Goal: Task Accomplishment & Management: Manage account settings

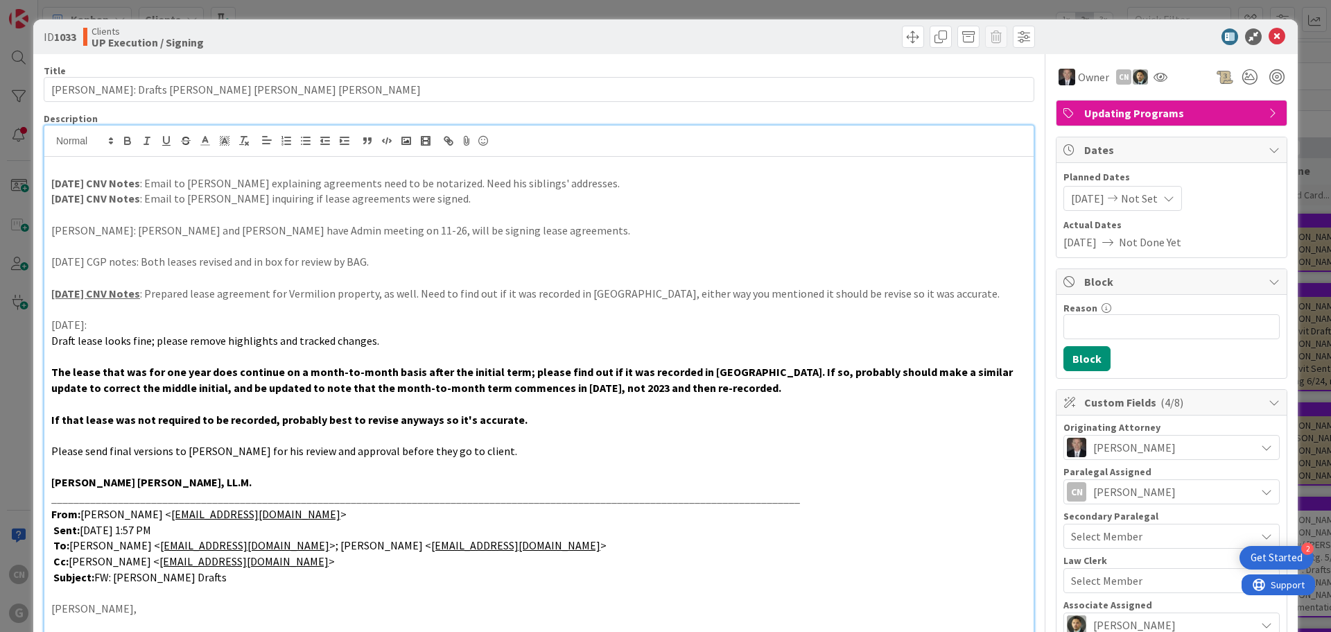
scroll to position [0, 259]
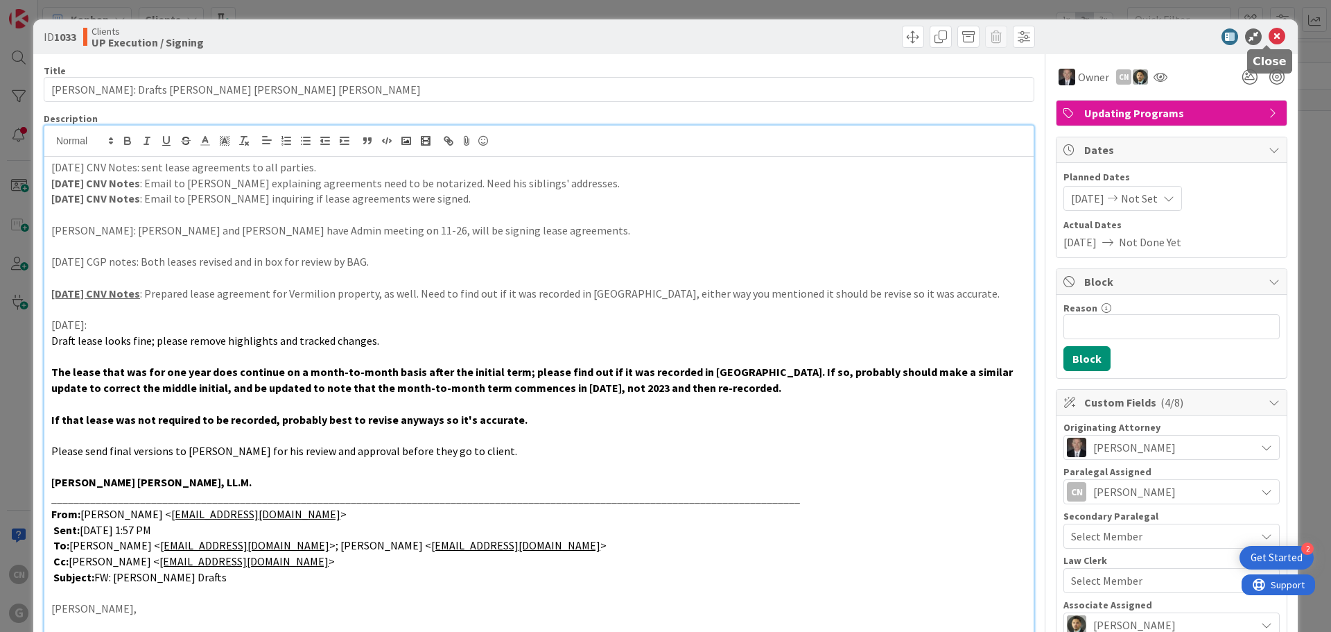
click at [1269, 35] on icon at bounding box center [1277, 36] width 17 height 17
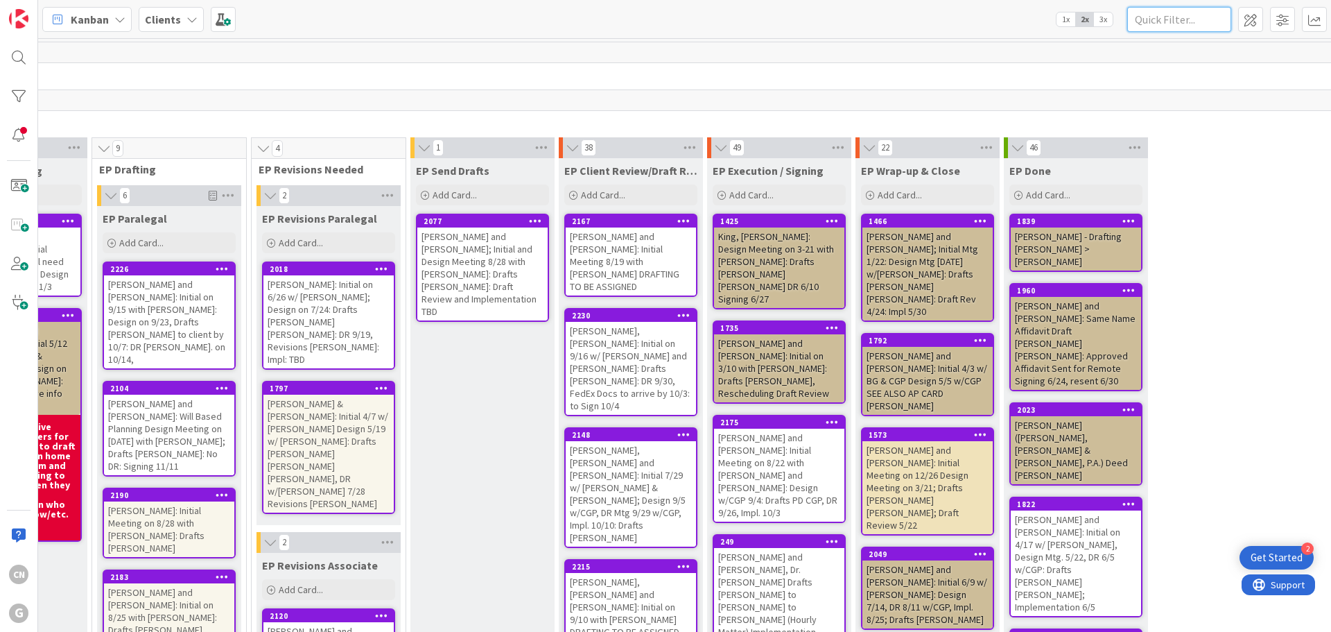
click at [1173, 17] on input "text" at bounding box center [1179, 19] width 104 height 25
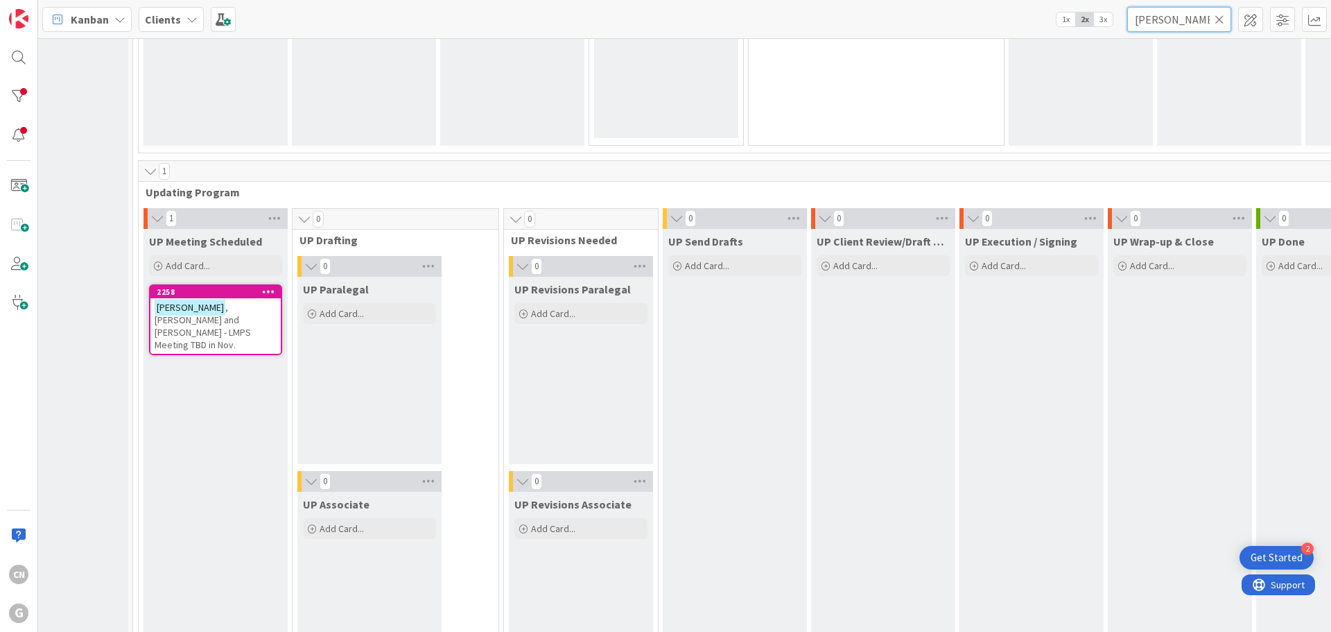
scroll to position [1870, 58]
type input "[PERSON_NAME]"
click at [202, 314] on span ", [PERSON_NAME] and [PERSON_NAME] - LMPS Meeting TBD in Nov." at bounding box center [203, 326] width 96 height 50
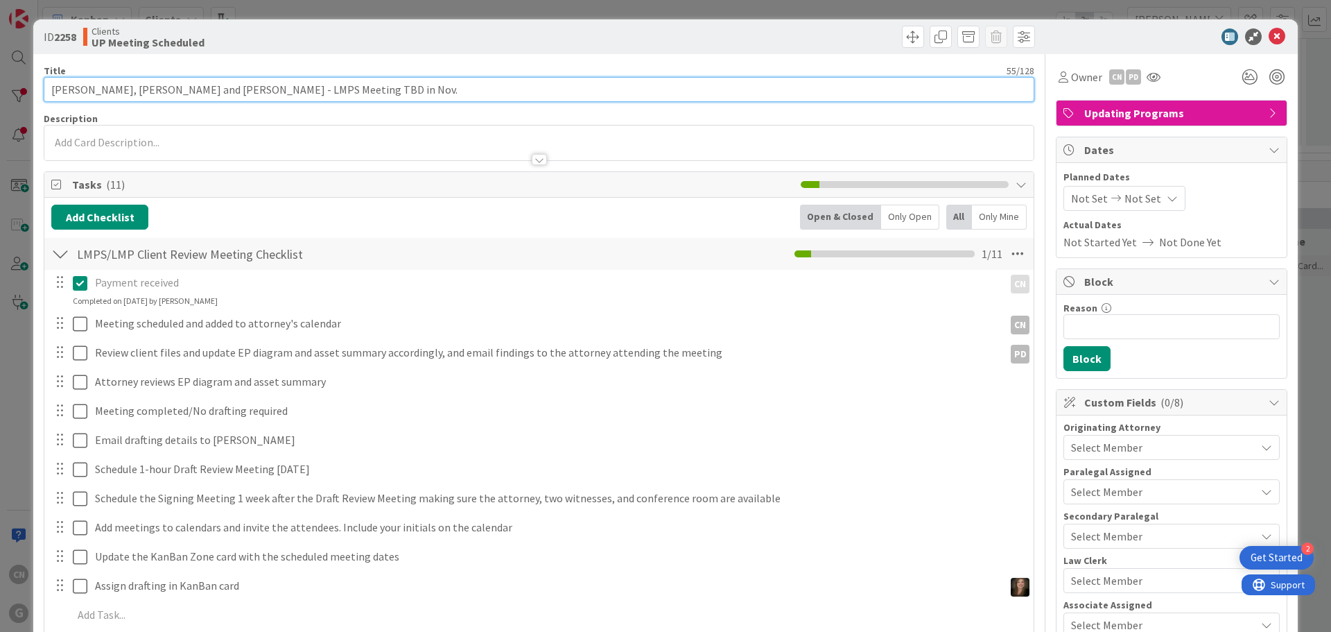
click at [315, 91] on input "[PERSON_NAME], [PERSON_NAME] and [PERSON_NAME] - LMPS Meeting TBD in Nov." at bounding box center [539, 89] width 991 height 25
drag, startPoint x: 314, startPoint y: 95, endPoint x: 252, endPoint y: 94, distance: 62.4
click at [252, 94] on input "[PERSON_NAME], [PERSON_NAME] and [PERSON_NAME] - LMPS Meeting TBD in Nov." at bounding box center [539, 89] width 991 height 25
type input "[PERSON_NAME], [PERSON_NAME] and [PERSON_NAME] - LMPS Meeting 11/10"
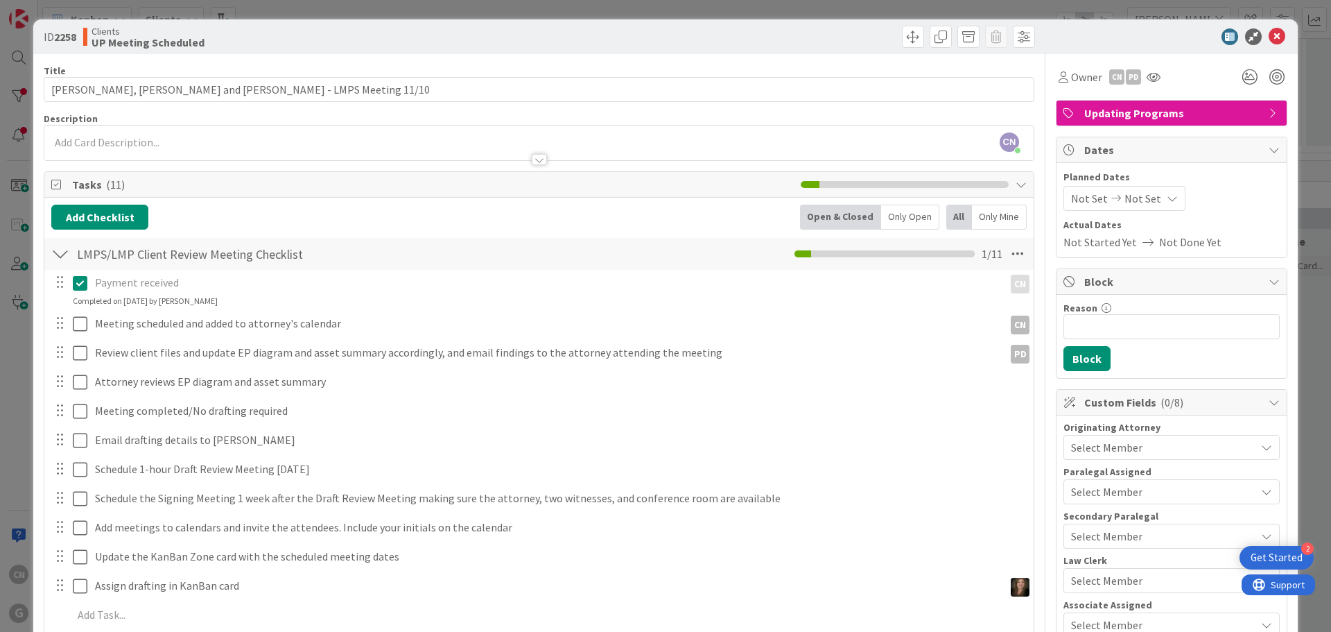
click at [328, 143] on div "CN [PERSON_NAME] just joined" at bounding box center [538, 142] width 989 height 35
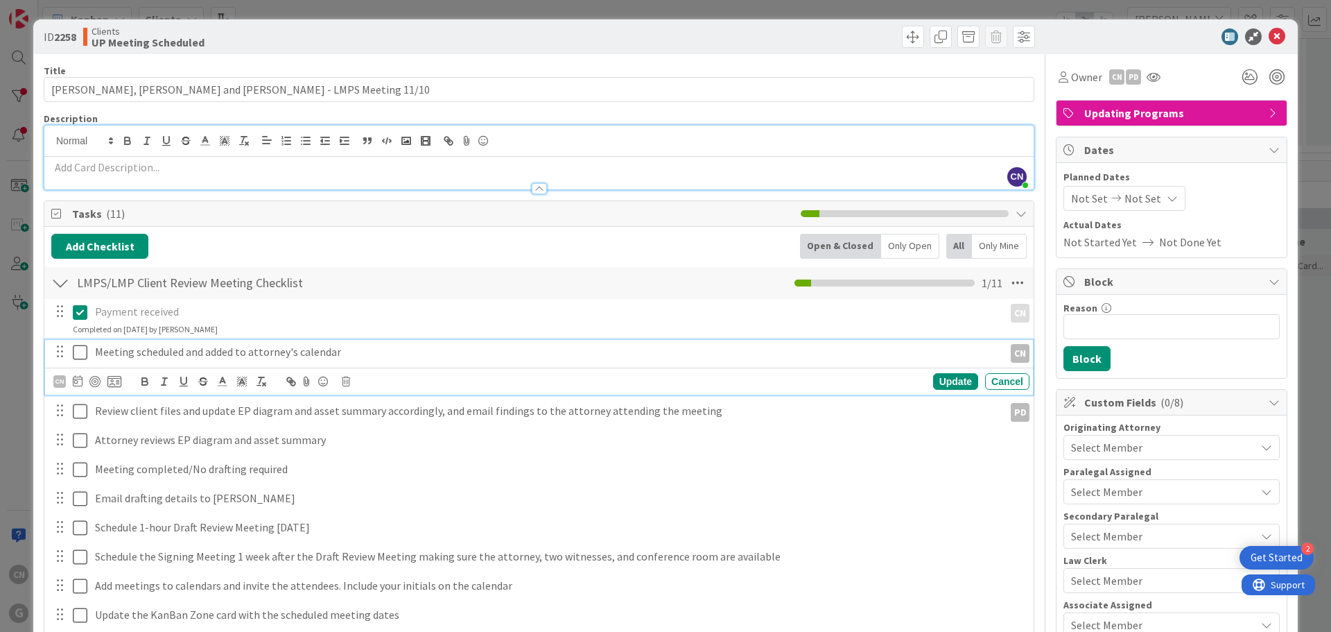
click at [81, 354] on icon at bounding box center [80, 352] width 15 height 17
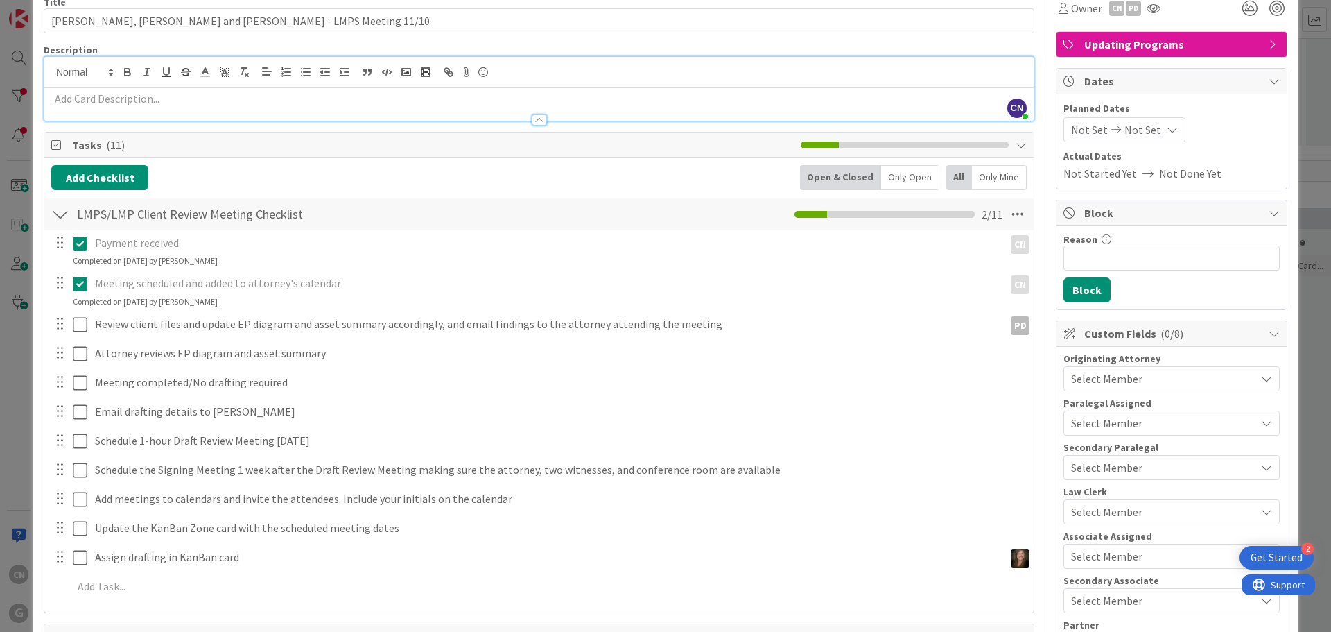
scroll to position [69, 0]
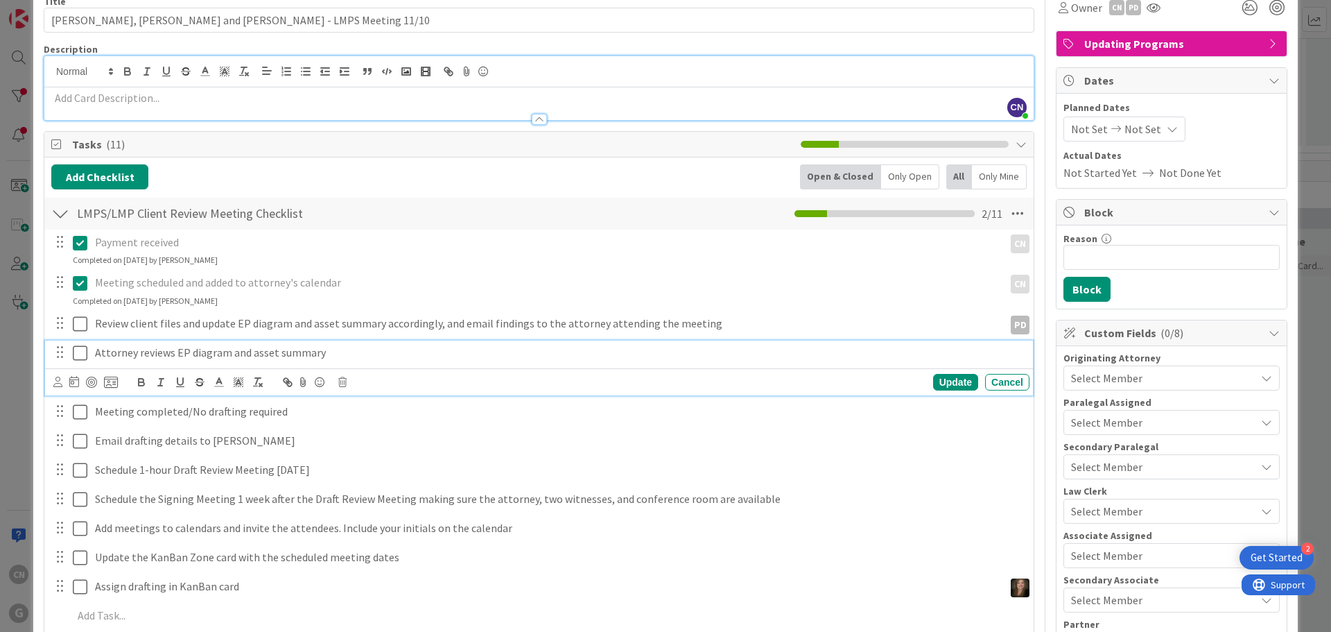
click at [329, 354] on p "Attorney reviews EP diagram and asset summary" at bounding box center [559, 353] width 929 height 16
click at [56, 385] on icon at bounding box center [57, 381] width 9 height 10
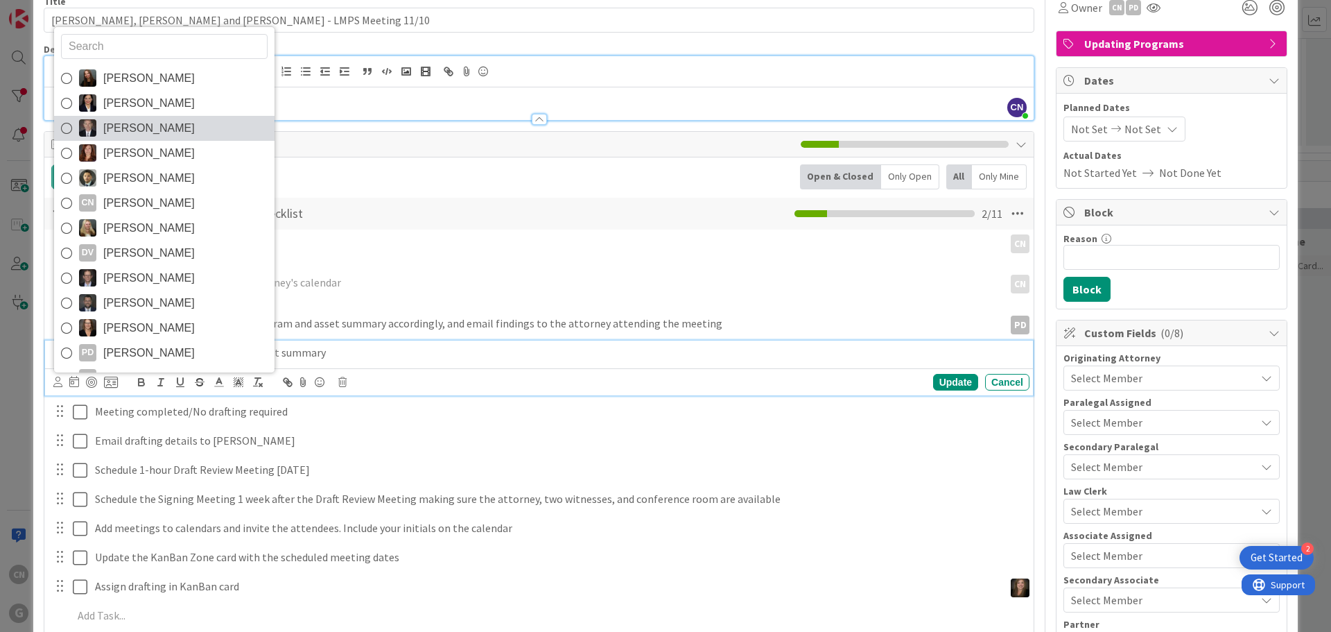
click at [151, 128] on span "[PERSON_NAME]" at bounding box center [149, 128] width 92 height 21
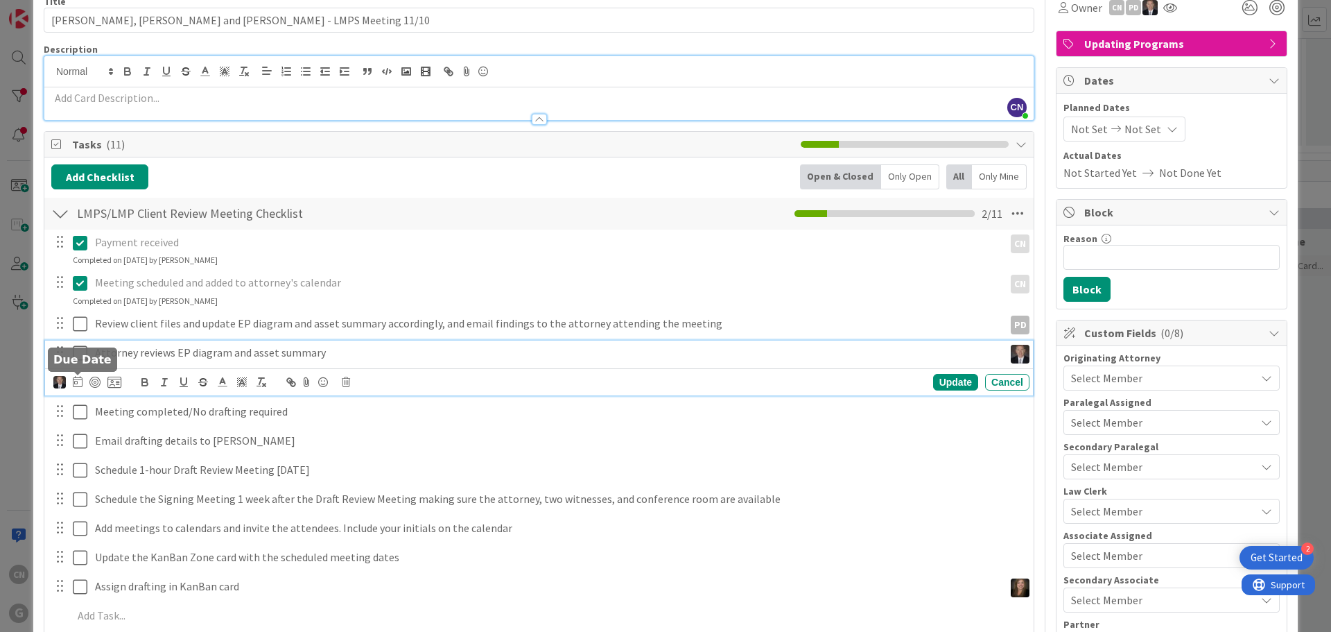
click at [76, 385] on icon at bounding box center [78, 381] width 10 height 11
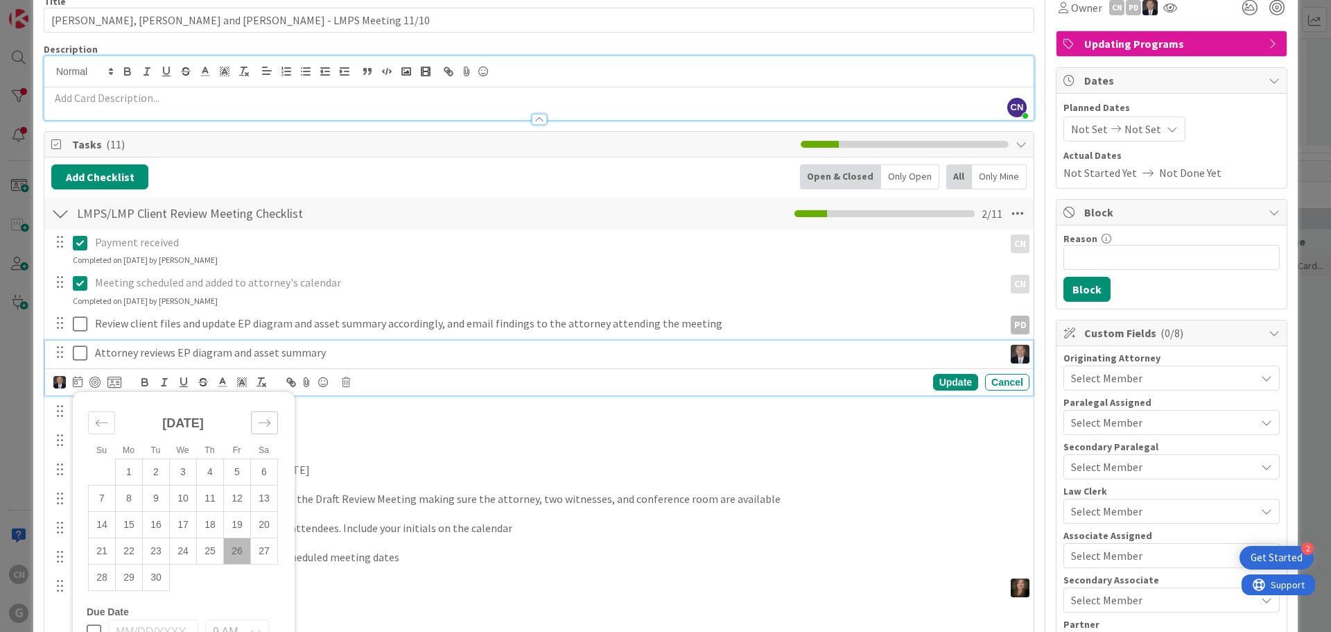
click at [266, 426] on icon "Move forward to switch to the next month." at bounding box center [264, 422] width 13 height 13
click at [266, 427] on icon "Move forward to switch to the next month." at bounding box center [264, 422] width 13 height 13
click at [240, 495] on td "7" at bounding box center [237, 498] width 27 height 26
type input "[DATE]"
click at [932, 391] on div "[PERSON_NAME] [PERSON_NAME] [PERSON_NAME] [PERSON_NAME] [PERSON_NAME] CN [PERSO…" at bounding box center [539, 381] width 988 height 27
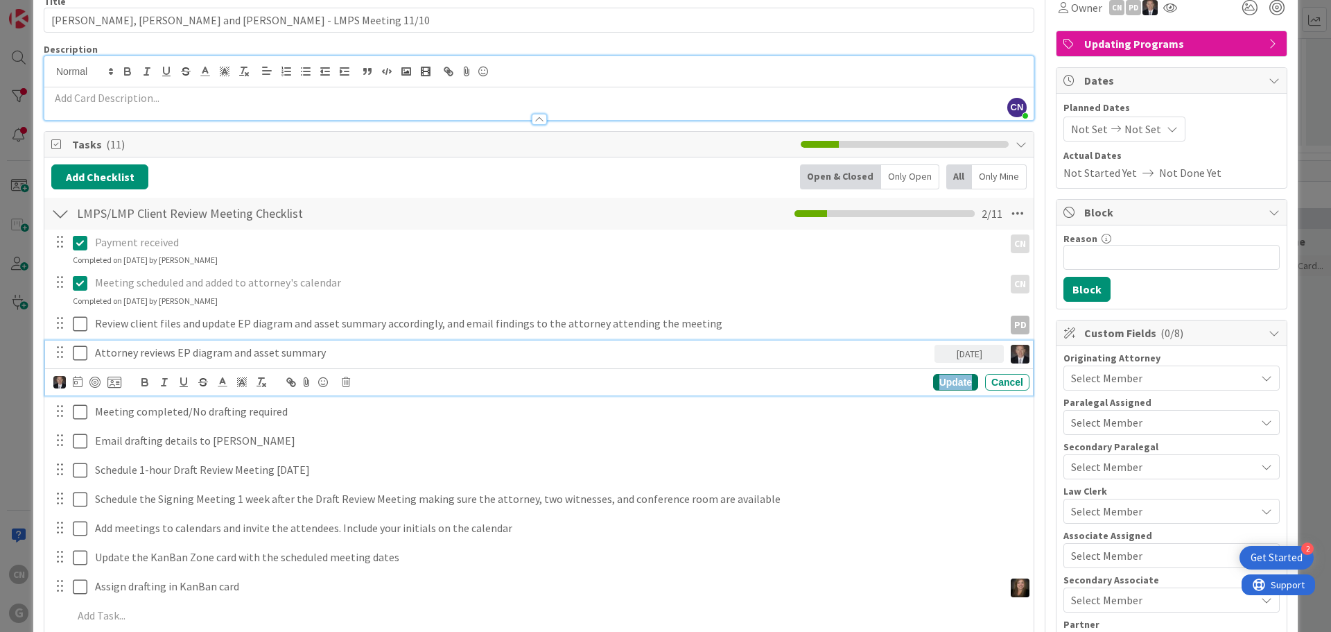
click at [950, 383] on div "Update" at bounding box center [955, 382] width 45 height 17
click at [248, 381] on p "Meeting completed/No drafting required" at bounding box center [559, 382] width 929 height 16
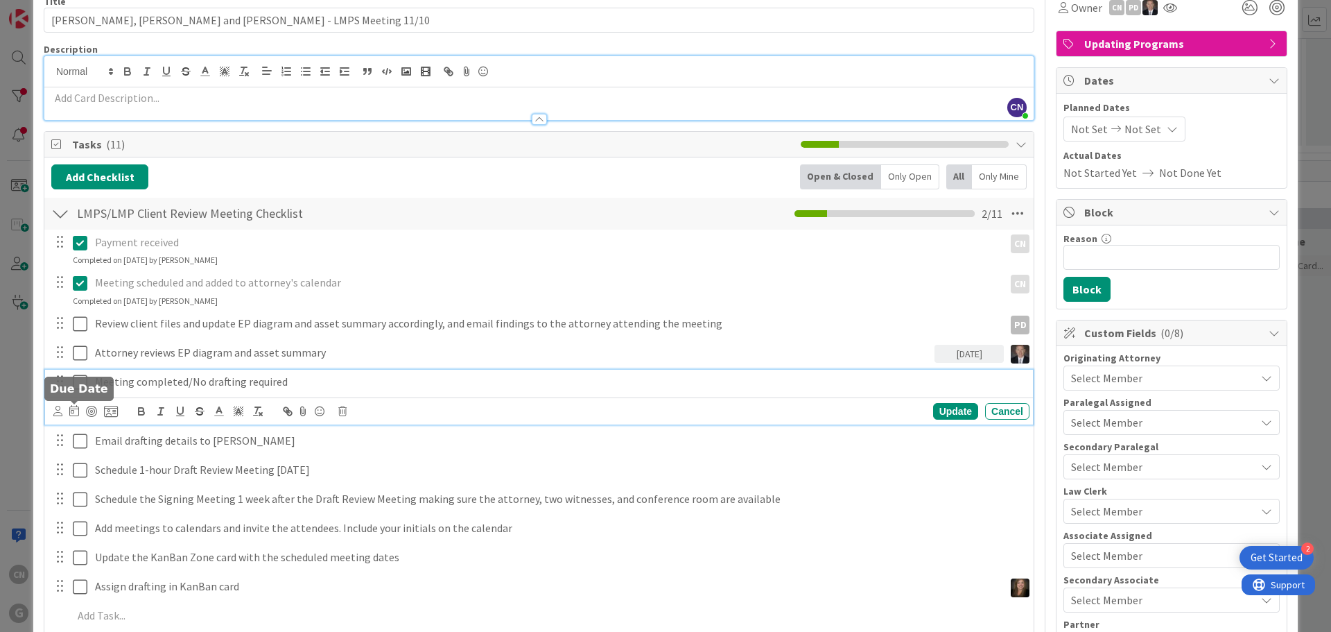
click at [74, 414] on icon at bounding box center [74, 410] width 10 height 11
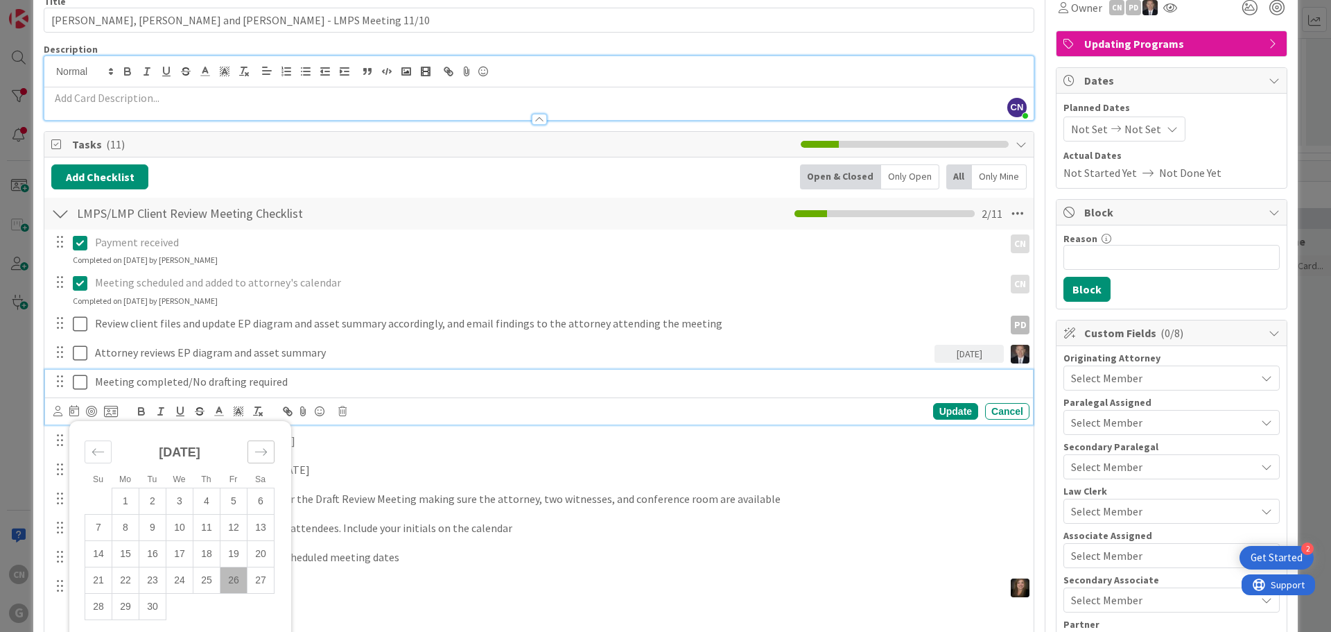
click at [266, 452] on icon "Move forward to switch to the next month." at bounding box center [261, 451] width 12 height 7
click at [128, 550] on td "10" at bounding box center [125, 553] width 27 height 26
type input "[DATE]"
click at [55, 413] on icon at bounding box center [57, 411] width 9 height 10
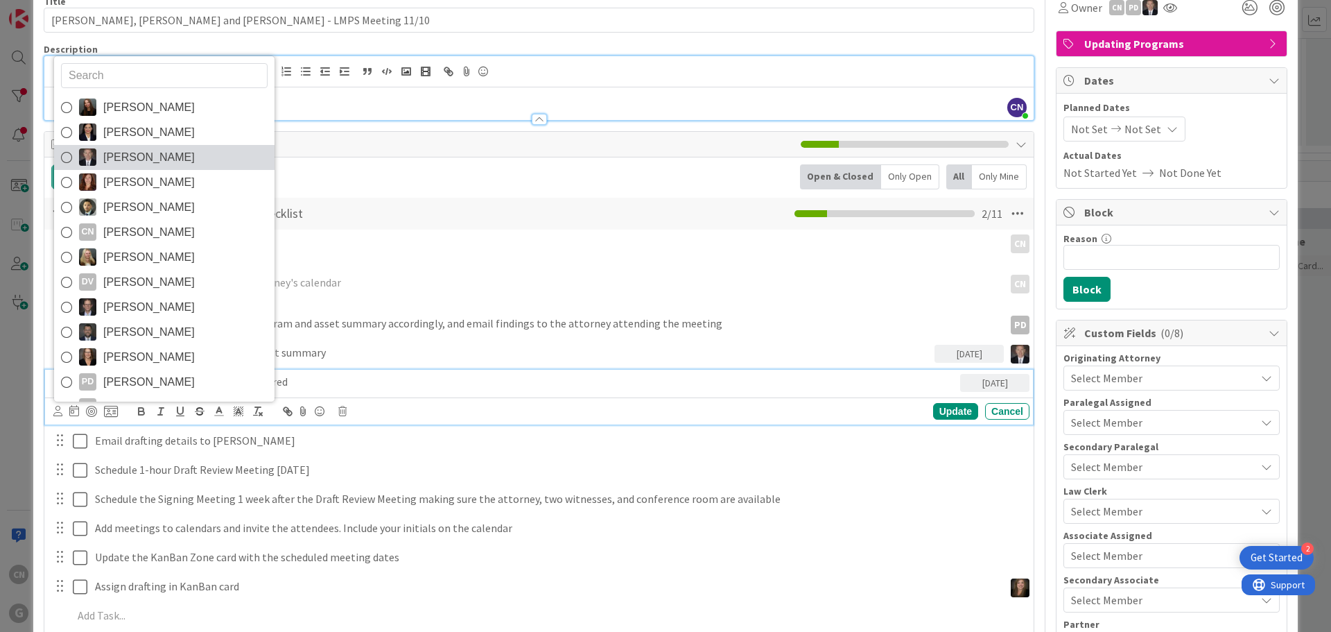
click at [151, 161] on span "[PERSON_NAME]" at bounding box center [149, 157] width 92 height 21
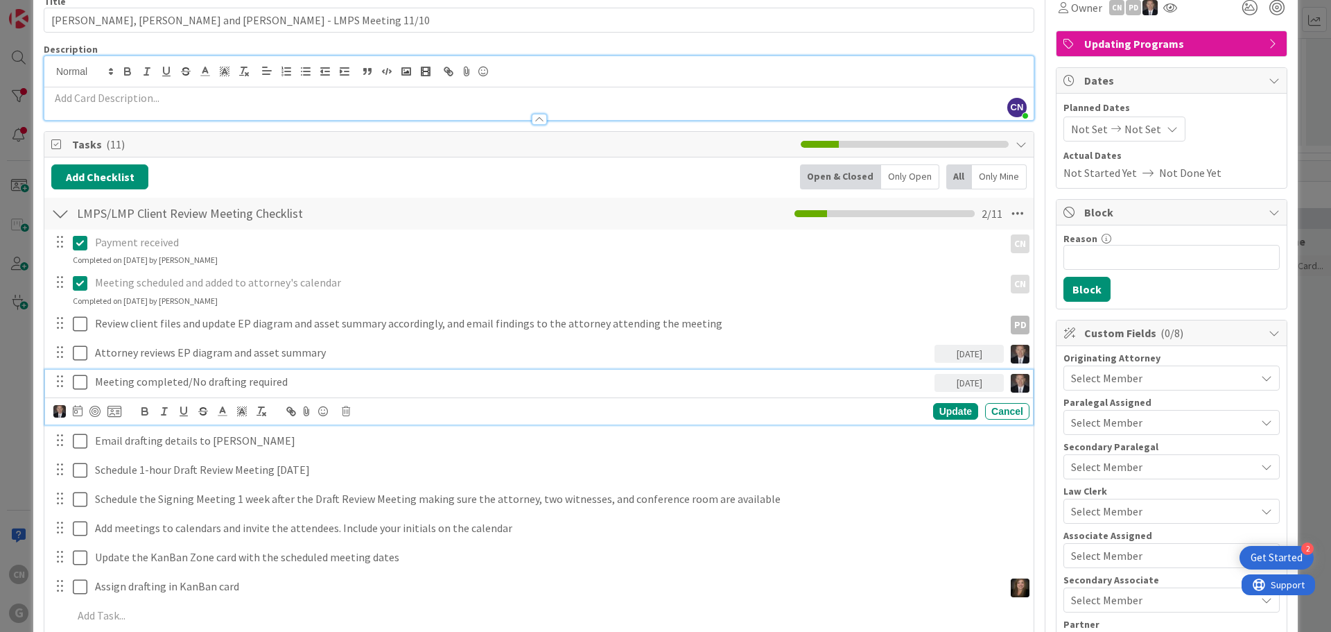
click at [933, 422] on div "[PERSON_NAME] [PERSON_NAME] [PERSON_NAME] [PERSON_NAME] [PERSON_NAME] CN [PERSO…" at bounding box center [539, 410] width 988 height 27
click at [949, 410] on div "Update" at bounding box center [955, 411] width 45 height 17
click at [250, 412] on p "Email drafting details to [PERSON_NAME]" at bounding box center [559, 411] width 929 height 16
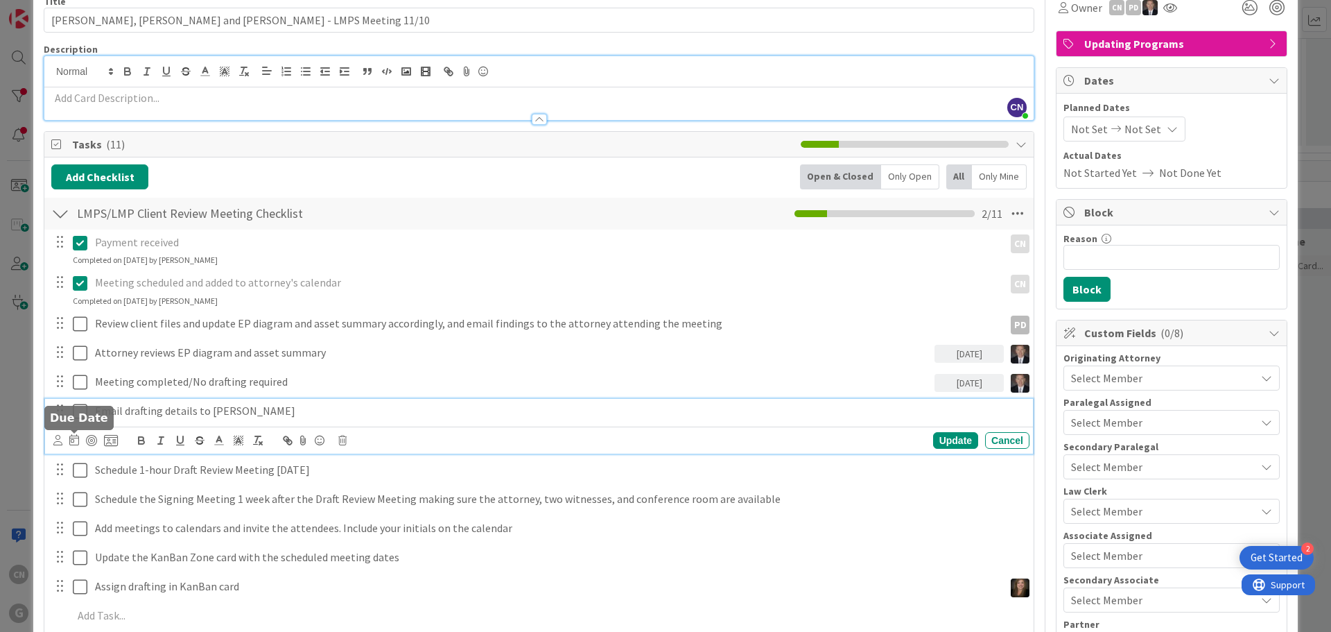
click at [73, 444] on icon at bounding box center [74, 439] width 10 height 11
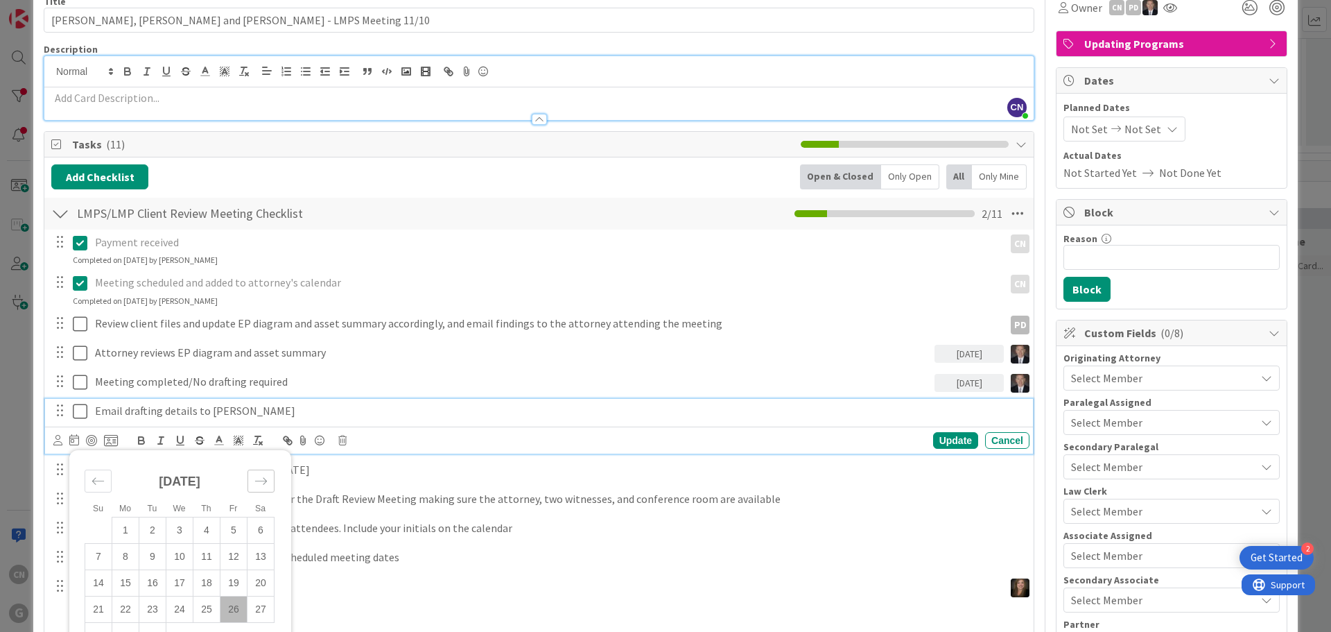
click at [261, 478] on icon "Move forward to switch to the next month." at bounding box center [260, 480] width 13 height 13
drag, startPoint x: 130, startPoint y: 581, endPoint x: 114, endPoint y: 511, distance: 71.7
click at [130, 580] on td "10" at bounding box center [125, 582] width 27 height 26
type input "[DATE]"
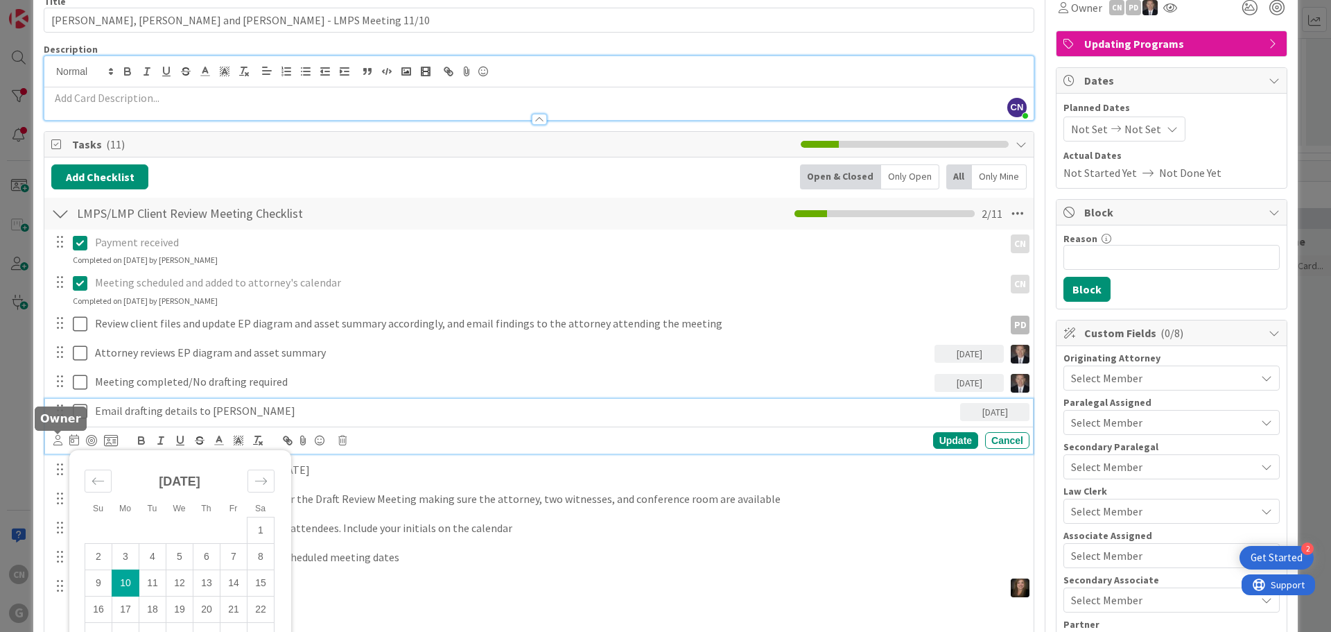
click at [58, 440] on icon at bounding box center [57, 440] width 9 height 10
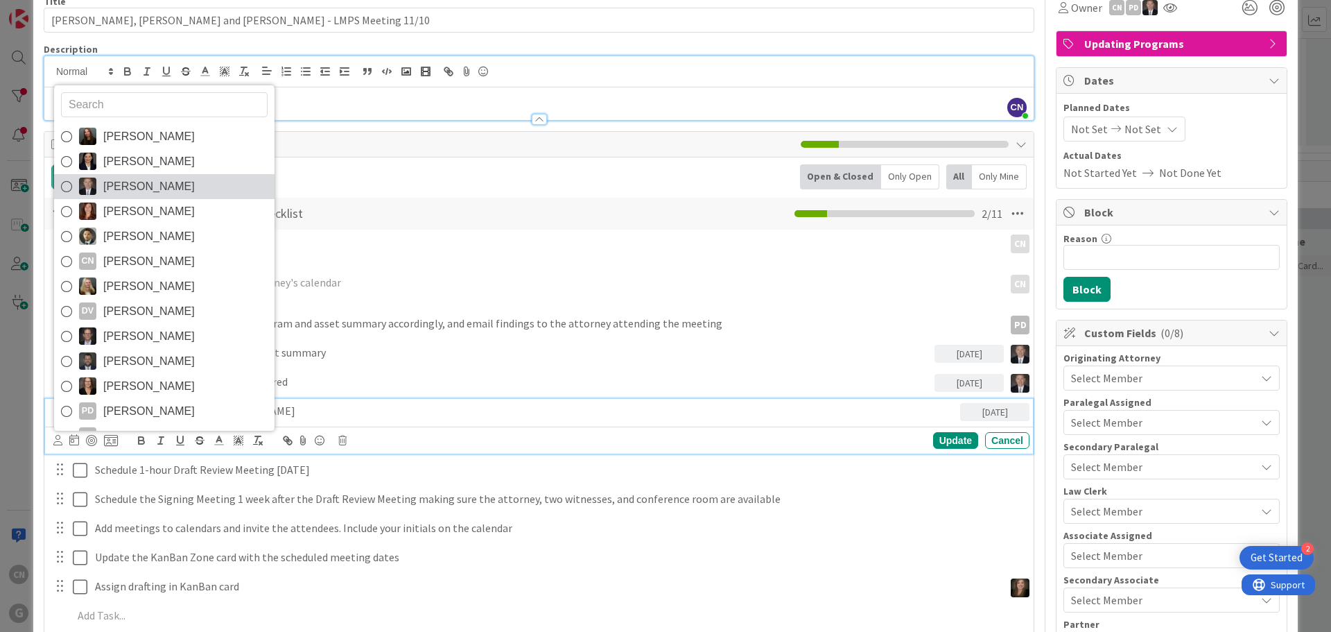
click at [134, 188] on span "[PERSON_NAME]" at bounding box center [149, 186] width 92 height 21
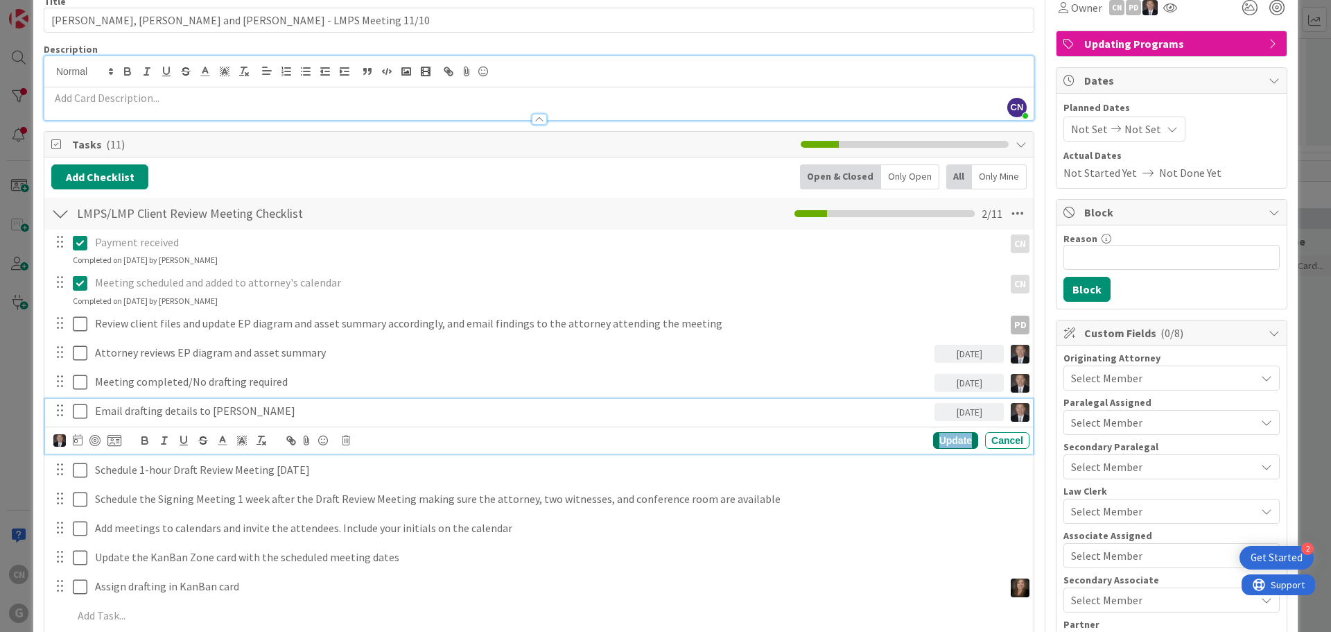
click at [951, 435] on div "Update" at bounding box center [955, 440] width 45 height 17
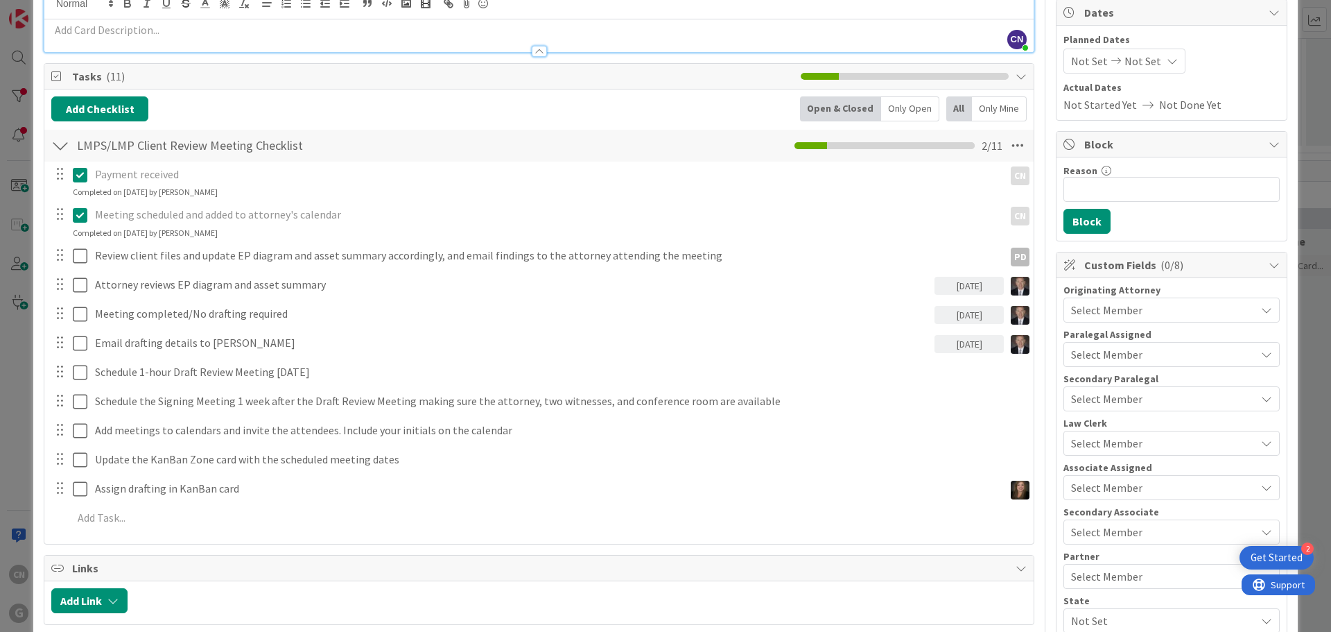
scroll to position [138, 0]
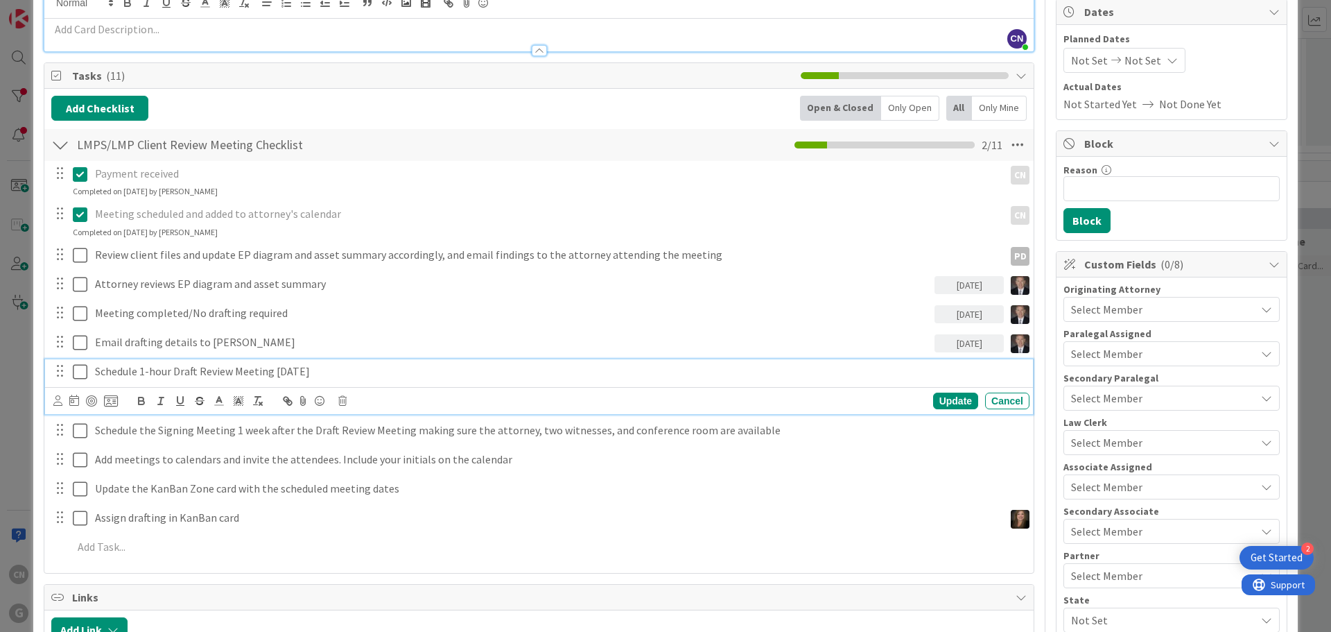
click at [363, 374] on p "Schedule 1-hour Draft Review Meeting [DATE]" at bounding box center [559, 371] width 929 height 16
click at [73, 401] on icon at bounding box center [74, 399] width 10 height 11
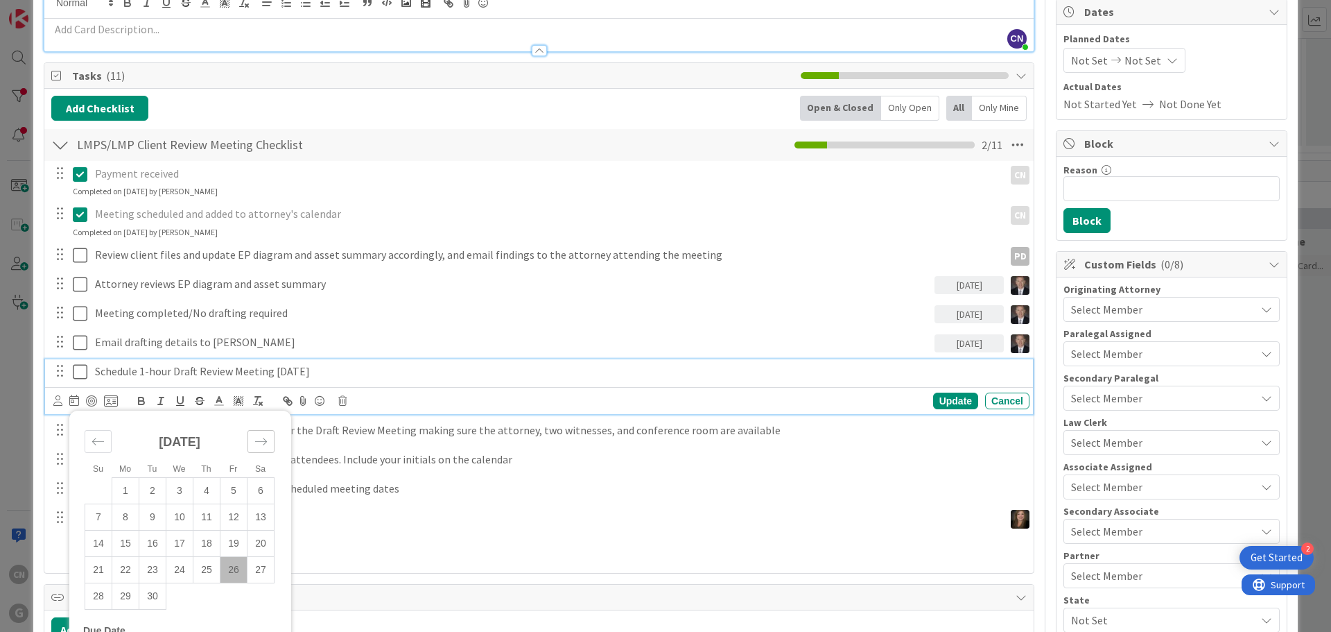
click at [266, 444] on icon "Move forward to switch to the next month." at bounding box center [260, 441] width 13 height 13
click at [129, 544] on td "10" at bounding box center [125, 543] width 27 height 26
type input "[DATE]"
click at [60, 403] on icon at bounding box center [57, 400] width 9 height 10
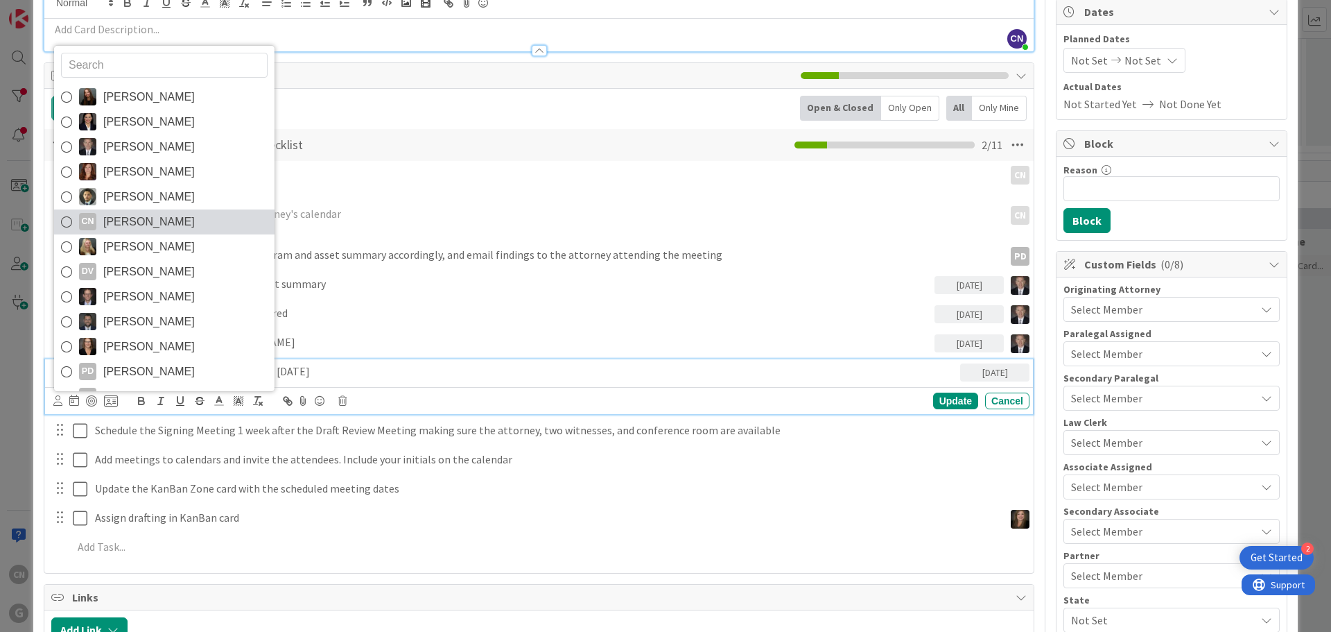
click at [162, 218] on span "[PERSON_NAME]" at bounding box center [149, 221] width 92 height 21
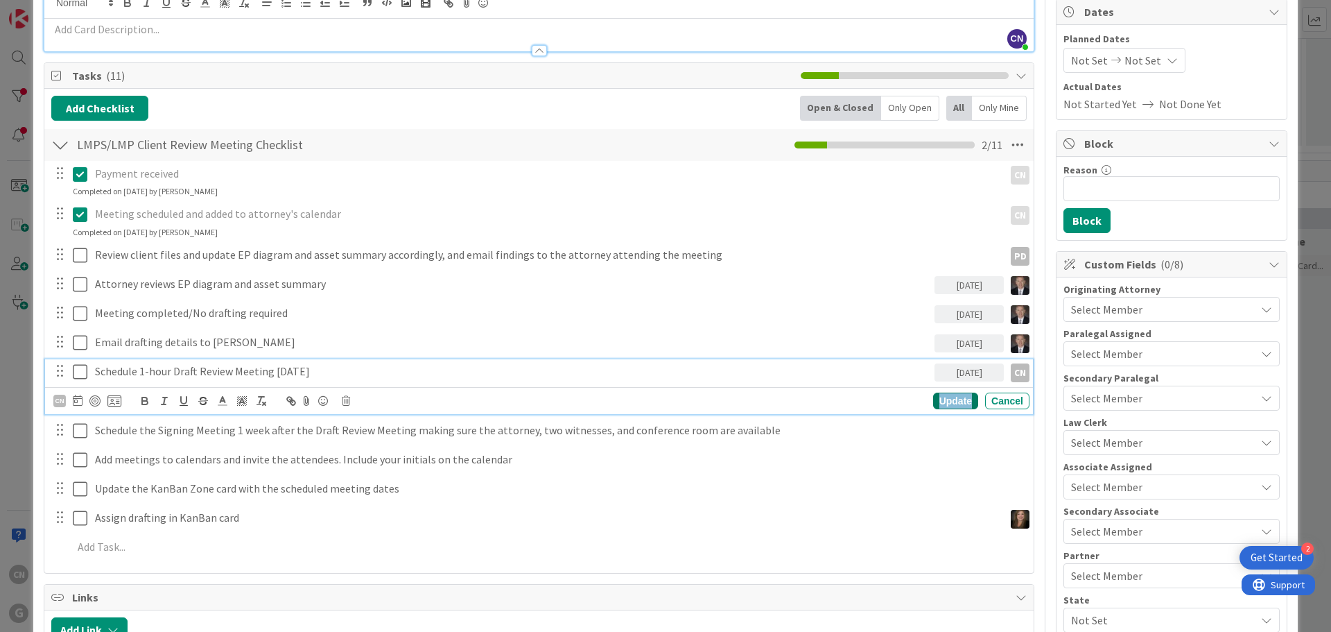
click at [941, 402] on div "Update" at bounding box center [955, 400] width 45 height 17
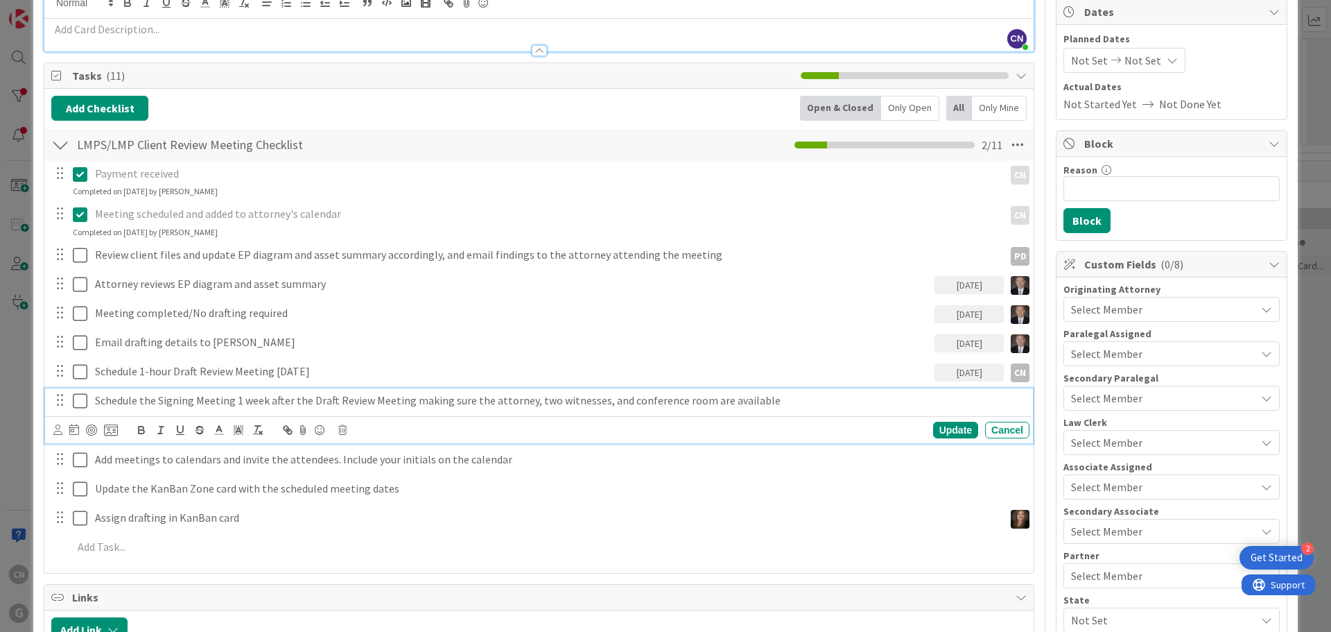
click at [142, 399] on p "Schedule the Signing Meeting 1 week after the Draft Review Meeting making sure …" at bounding box center [559, 400] width 929 height 16
click at [74, 429] on icon at bounding box center [74, 429] width 10 height 11
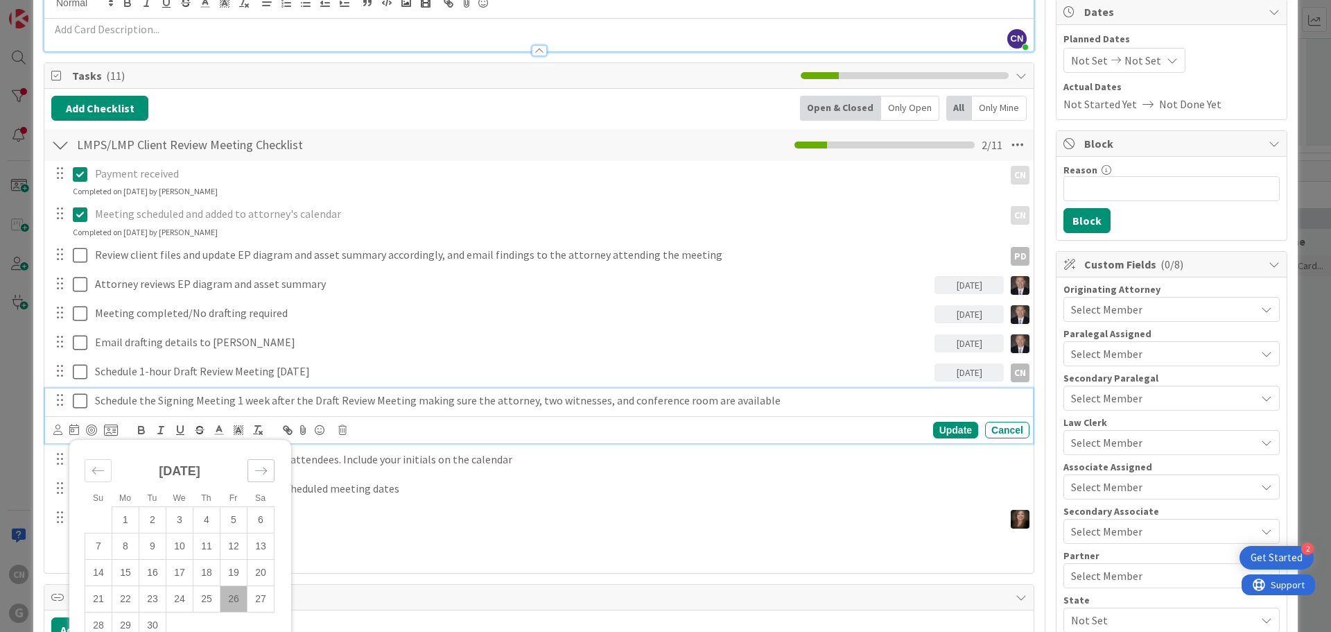
click at [266, 476] on icon "Move forward to switch to the next month." at bounding box center [260, 470] width 13 height 13
click at [264, 476] on icon "Move forward to switch to the next month." at bounding box center [260, 470] width 13 height 13
click at [128, 569] on td "10" at bounding box center [125, 572] width 27 height 26
type input "[DATE]"
click at [55, 429] on icon at bounding box center [57, 429] width 9 height 10
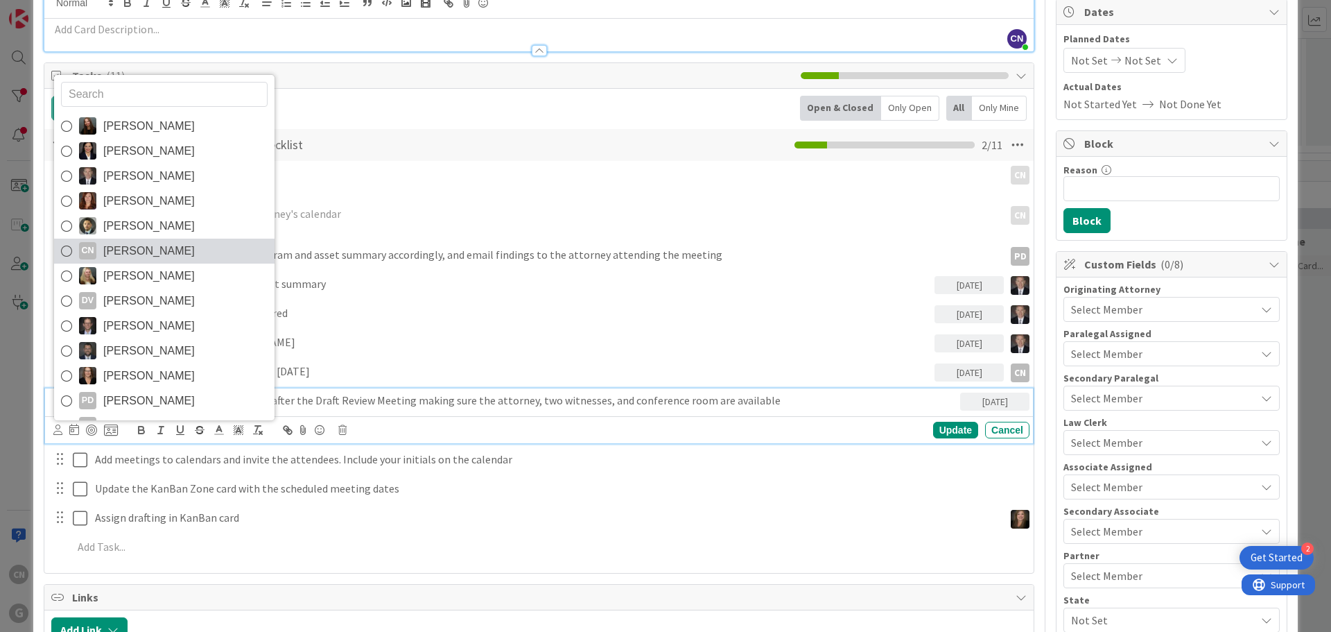
click at [146, 252] on span "[PERSON_NAME]" at bounding box center [149, 251] width 92 height 21
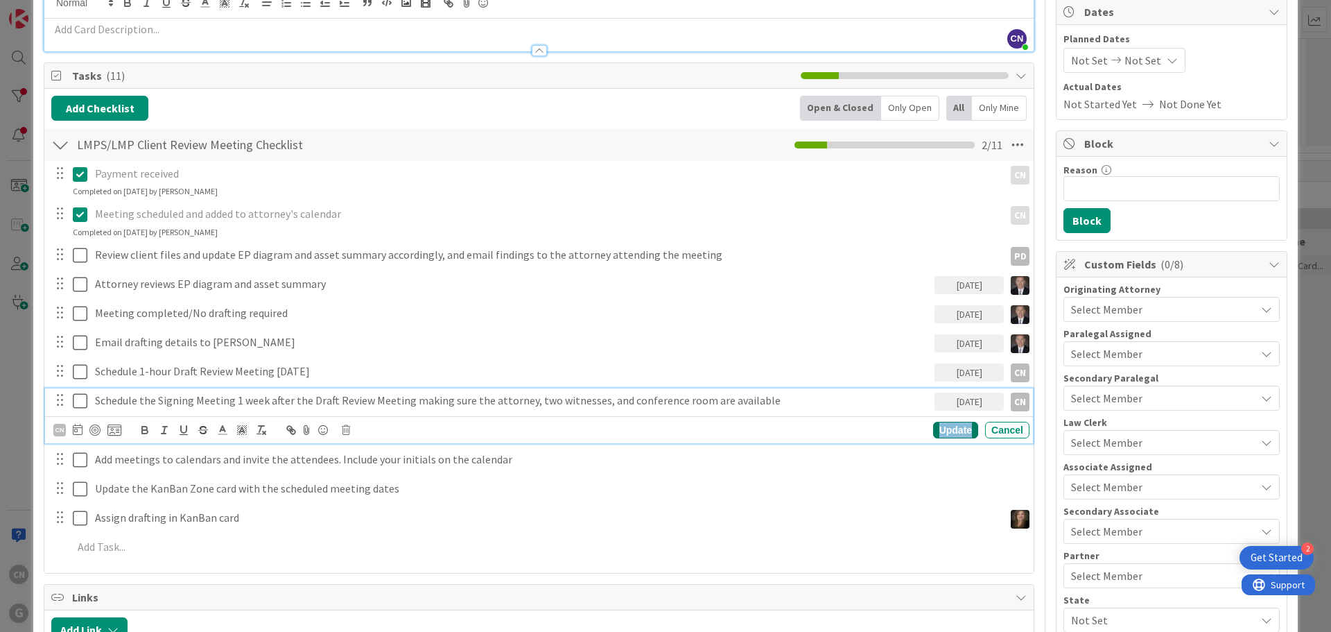
click at [939, 430] on div "Update" at bounding box center [955, 430] width 45 height 17
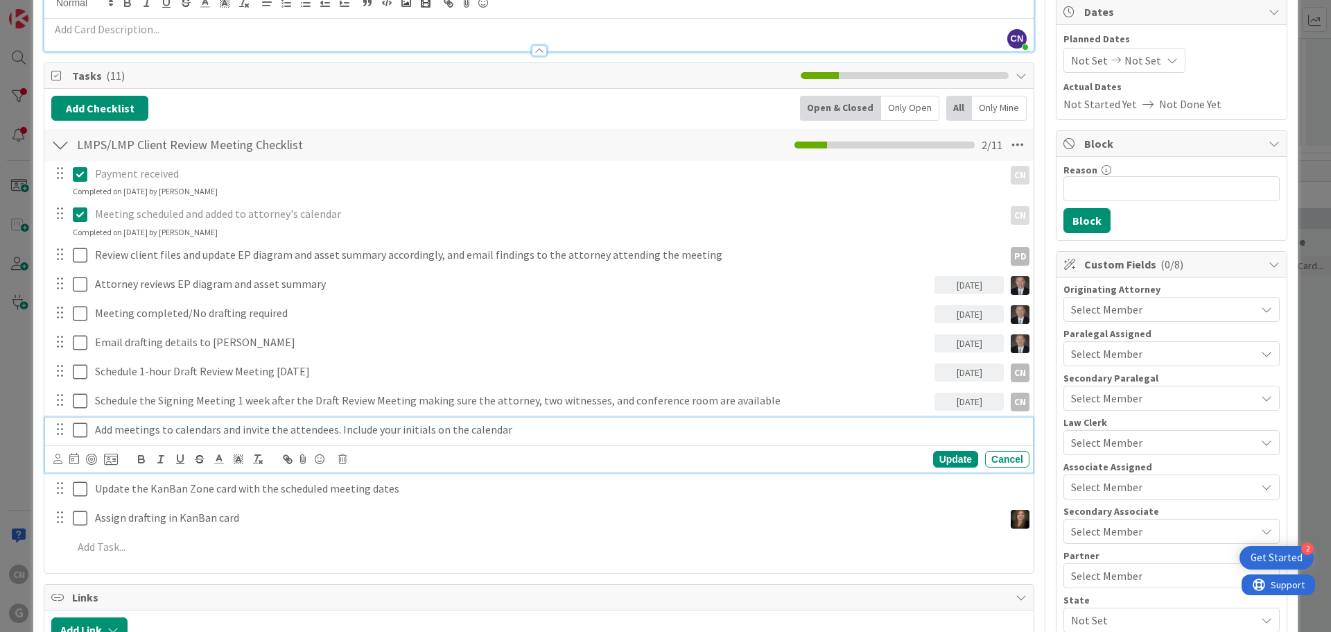
click at [123, 433] on p "Add meetings to calendars and invite the attendees. Include your initials on th…" at bounding box center [559, 430] width 929 height 16
click at [71, 458] on icon at bounding box center [74, 458] width 10 height 11
click at [268, 500] on div "Move forward to switch to the next month." at bounding box center [260, 499] width 27 height 23
click at [266, 501] on icon "Move forward to switch to the next month." at bounding box center [260, 499] width 13 height 13
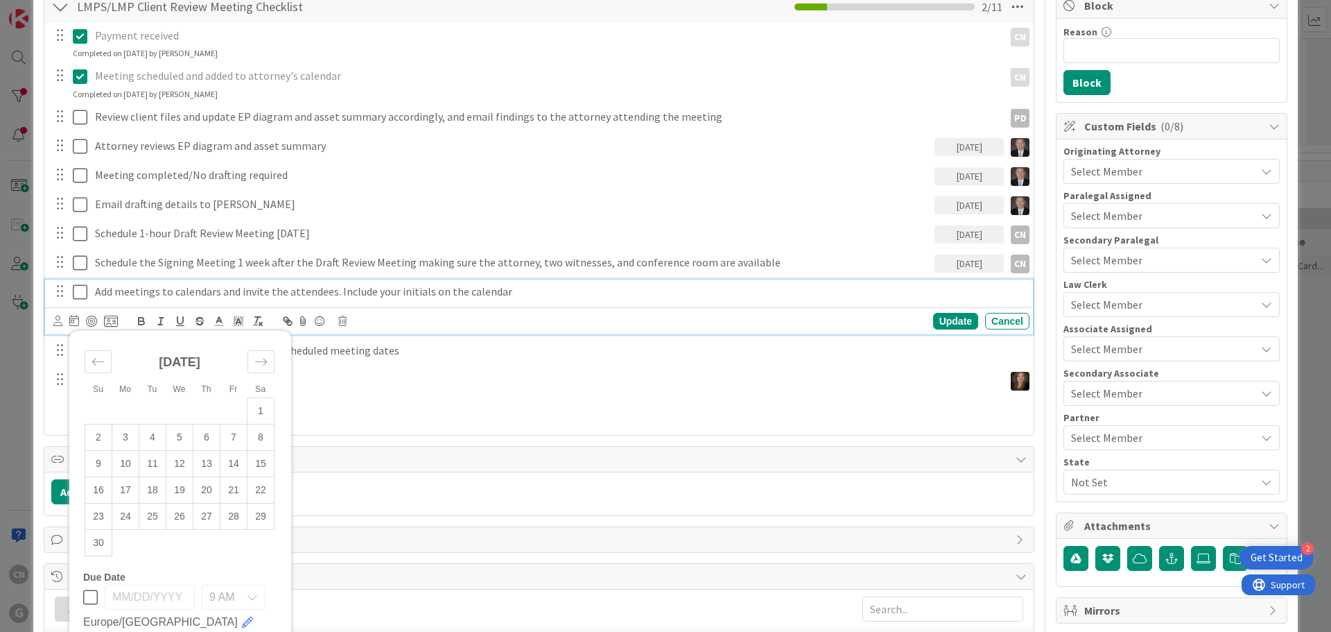
scroll to position [277, 0]
click at [128, 460] on td "10" at bounding box center [125, 462] width 27 height 26
type input "[DATE]"
click at [59, 322] on icon at bounding box center [57, 320] width 9 height 10
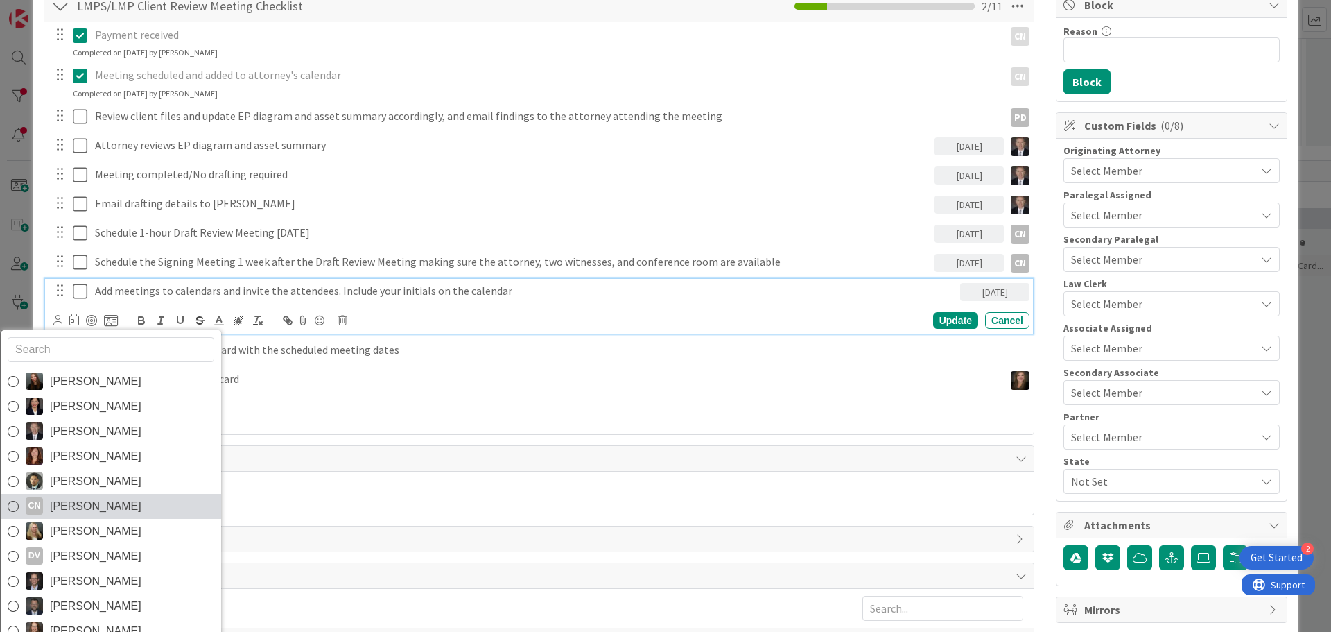
click at [77, 501] on span "[PERSON_NAME]" at bounding box center [96, 506] width 92 height 21
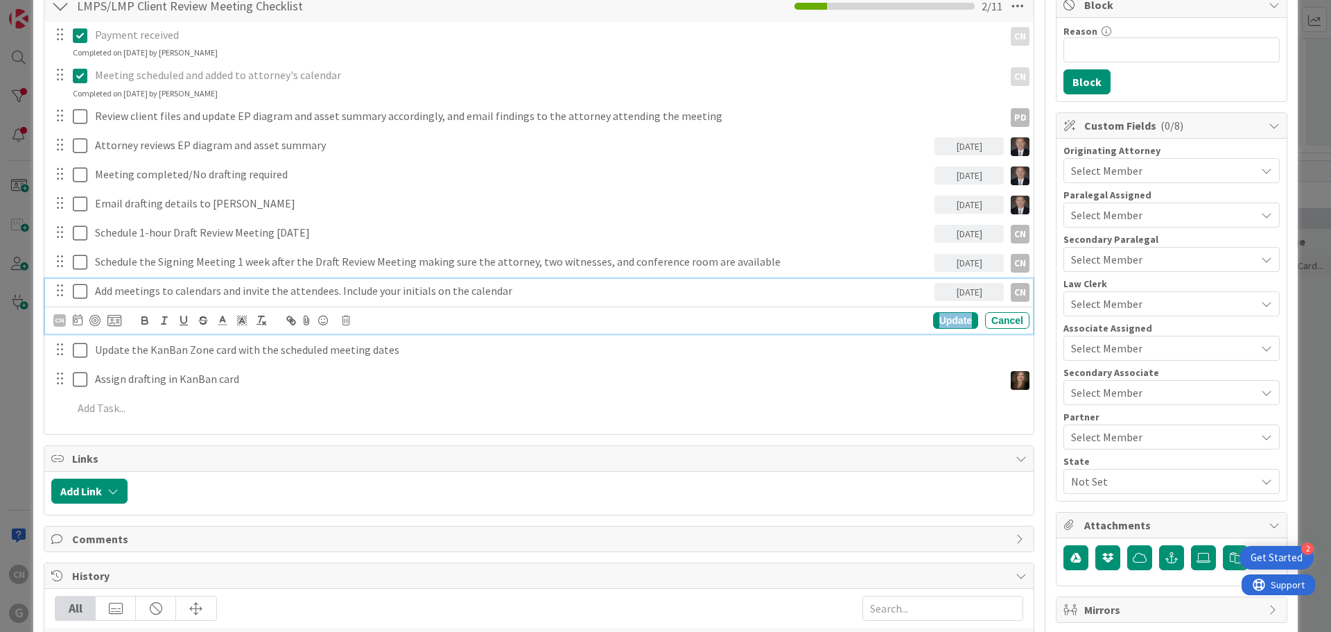
drag, startPoint x: 949, startPoint y: 323, endPoint x: 909, endPoint y: 337, distance: 42.5
click at [948, 323] on div "Update" at bounding box center [955, 320] width 45 height 17
click at [259, 325] on p "Update the KanBan Zone card with the scheduled meeting dates" at bounding box center [559, 320] width 929 height 16
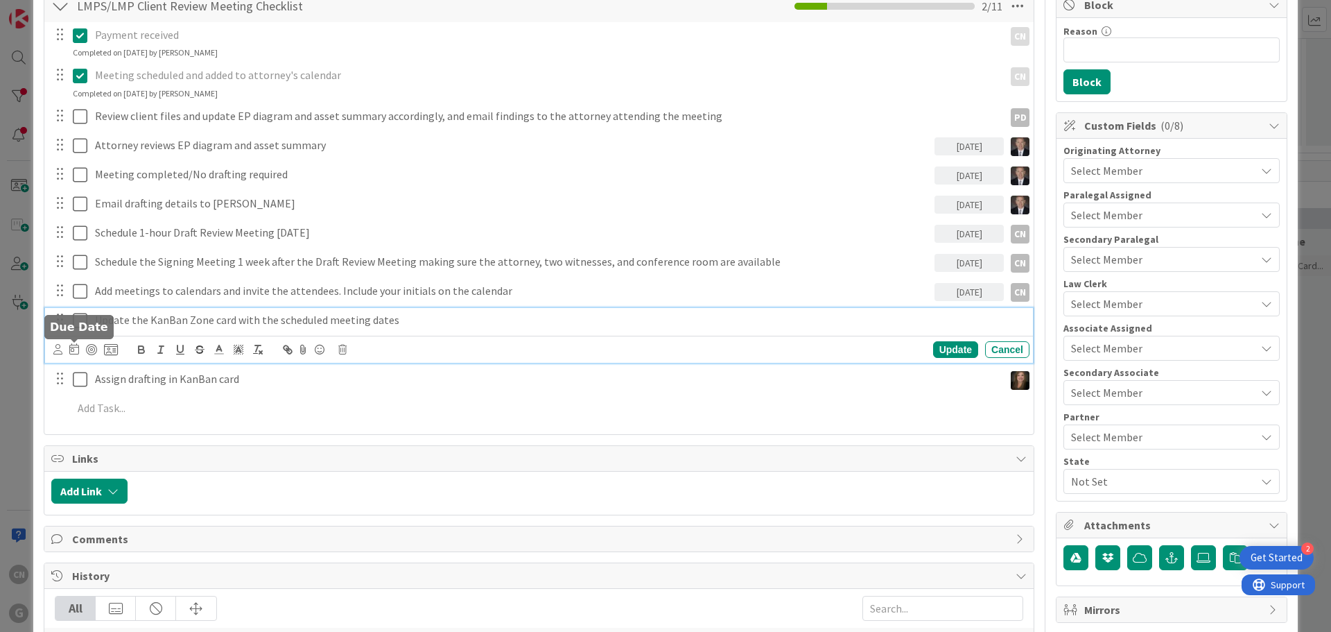
click at [73, 351] on icon at bounding box center [74, 348] width 10 height 11
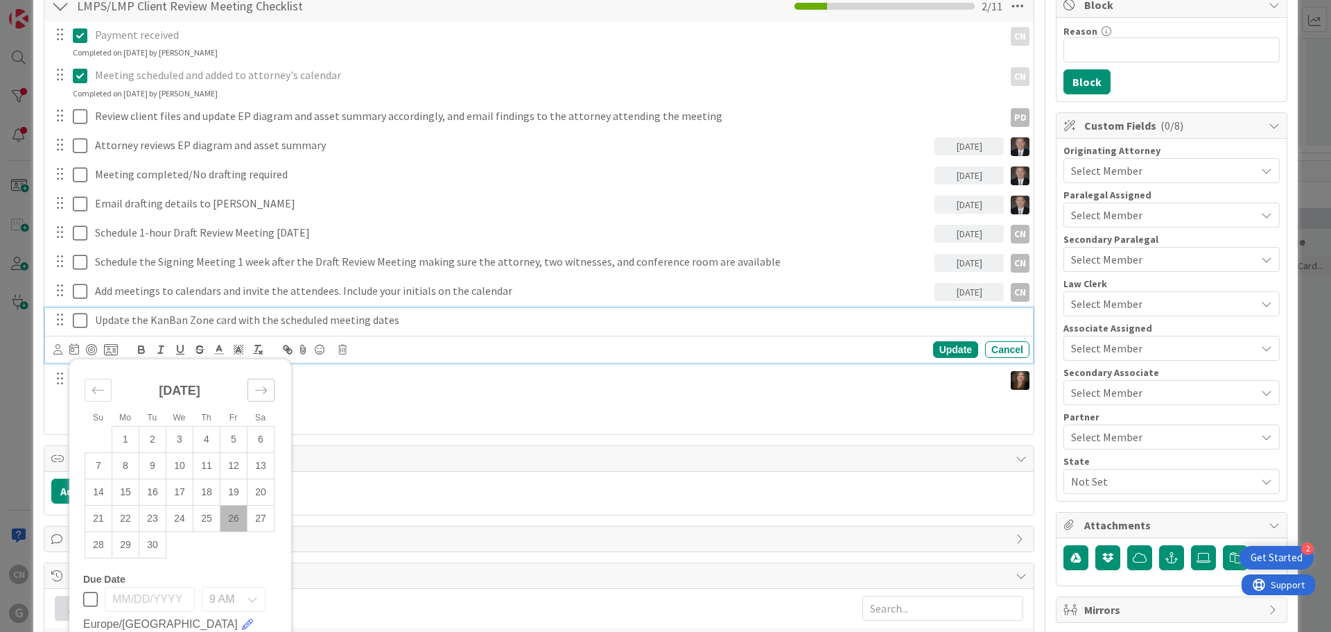
click at [254, 393] on icon "Move forward to switch to the next month." at bounding box center [260, 389] width 13 height 13
click at [257, 392] on icon "Move forward to switch to the next month." at bounding box center [260, 389] width 13 height 13
click at [128, 489] on td "10" at bounding box center [125, 491] width 27 height 26
type input "[DATE]"
click at [53, 351] on icon at bounding box center [57, 349] width 9 height 10
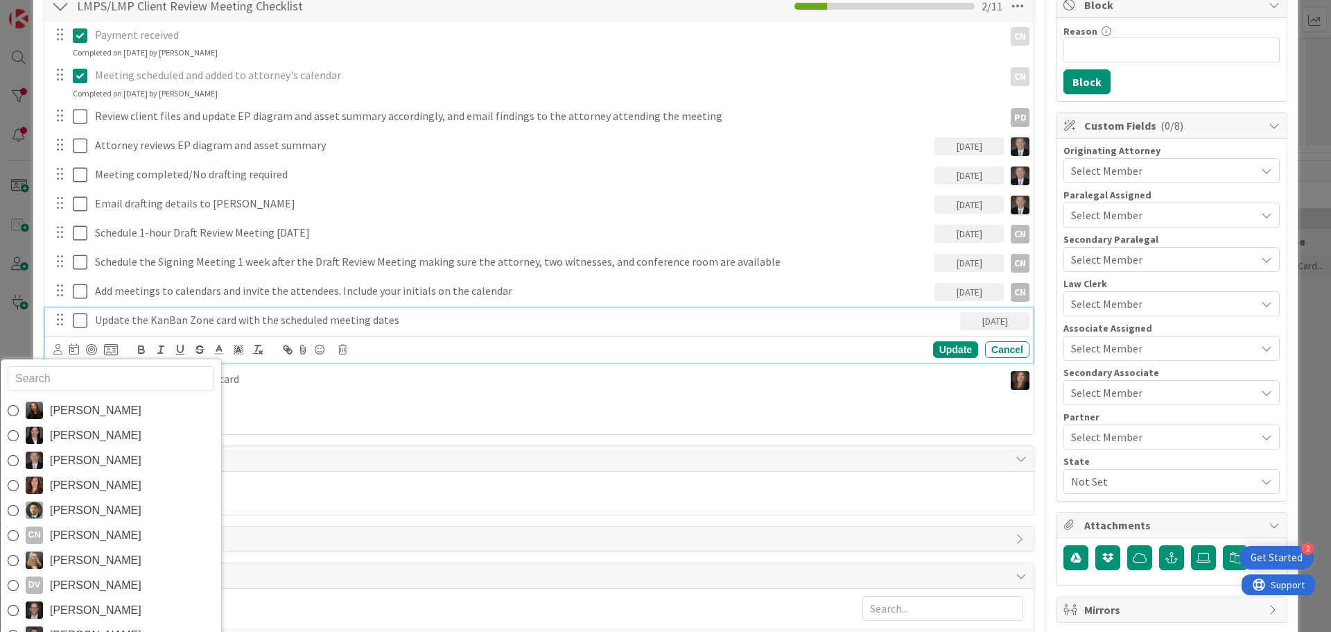
click at [71, 528] on span "[PERSON_NAME]" at bounding box center [96, 535] width 92 height 21
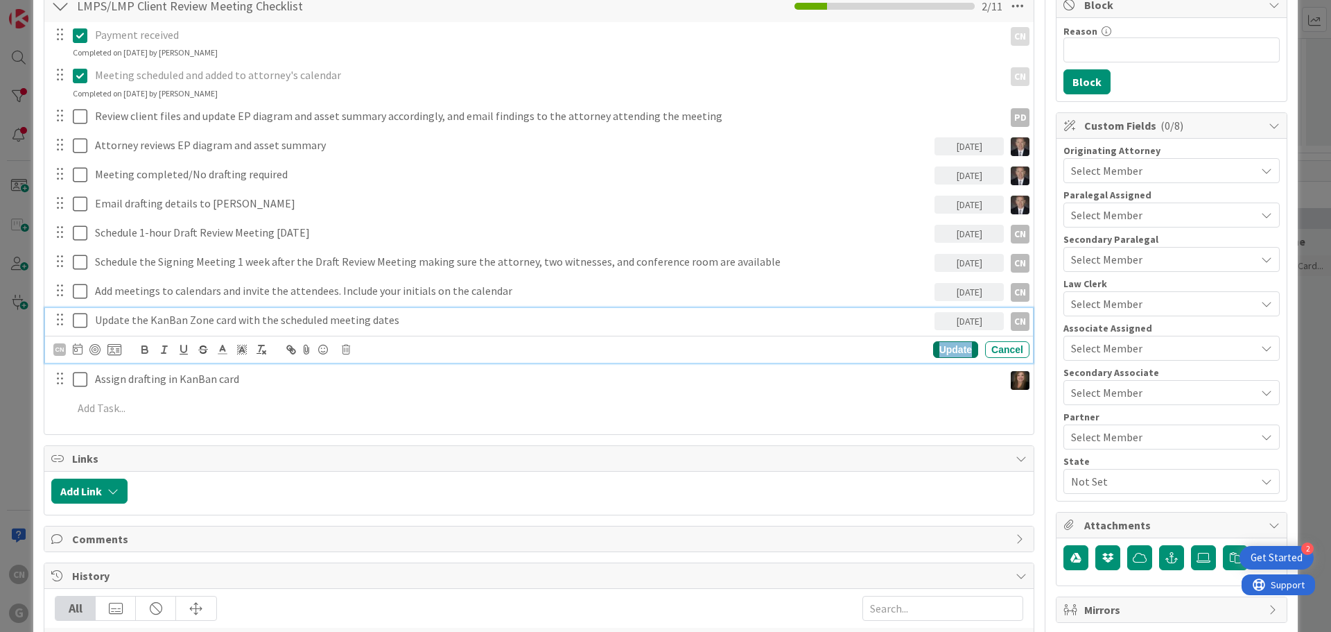
click at [947, 348] on div "Update" at bounding box center [955, 349] width 45 height 17
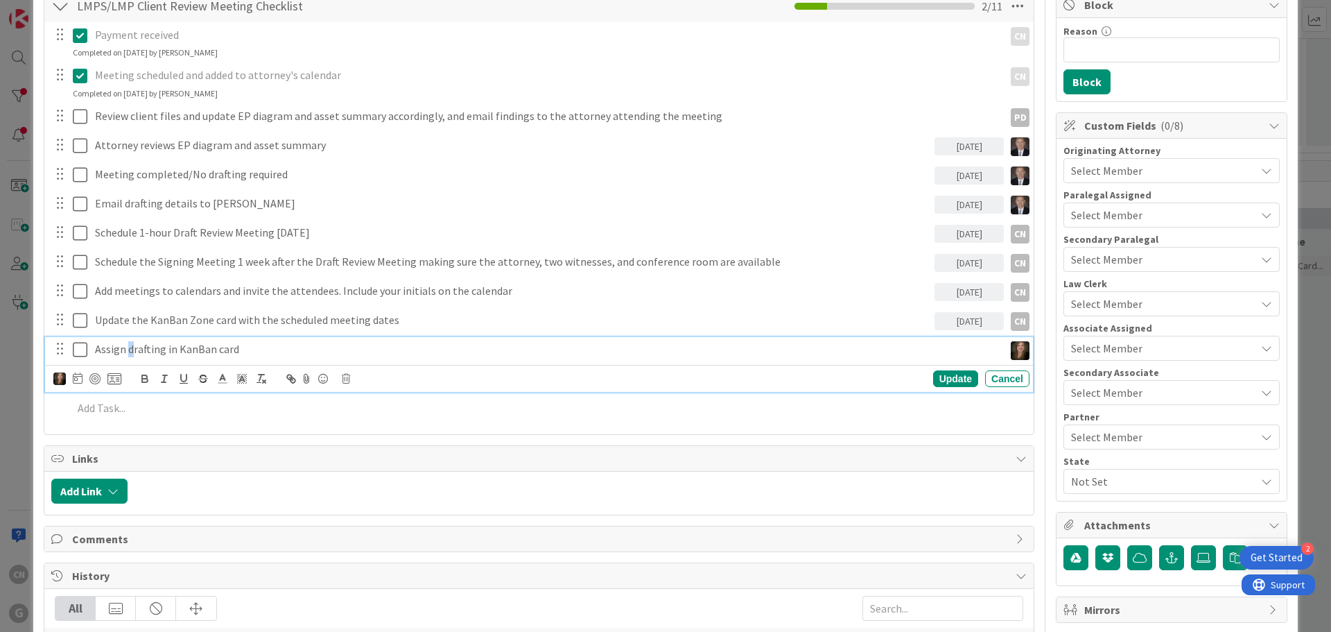
click at [130, 351] on p "Assign drafting in KanBan card" at bounding box center [546, 349] width 903 height 16
click at [76, 377] on icon at bounding box center [78, 377] width 10 height 11
click at [270, 419] on icon "Move forward to switch to the next month." at bounding box center [264, 418] width 13 height 13
drag, startPoint x: 269, startPoint y: 419, endPoint x: 245, endPoint y: 438, distance: 30.5
click at [269, 418] on icon "Move forward to switch to the next month." at bounding box center [264, 418] width 13 height 13
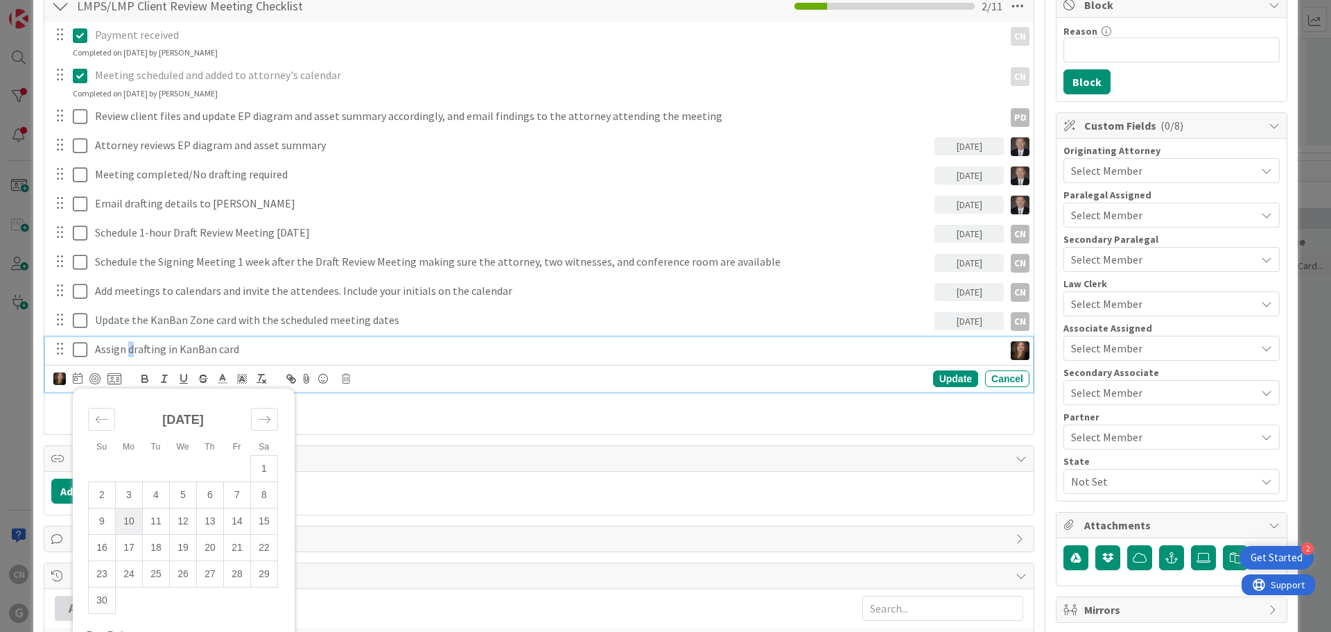
drag, startPoint x: 130, startPoint y: 521, endPoint x: 866, endPoint y: 395, distance: 746.3
click at [130, 521] on td "10" at bounding box center [129, 520] width 27 height 26
type input "[DATE]"
click at [948, 382] on div "Update" at bounding box center [955, 378] width 45 height 17
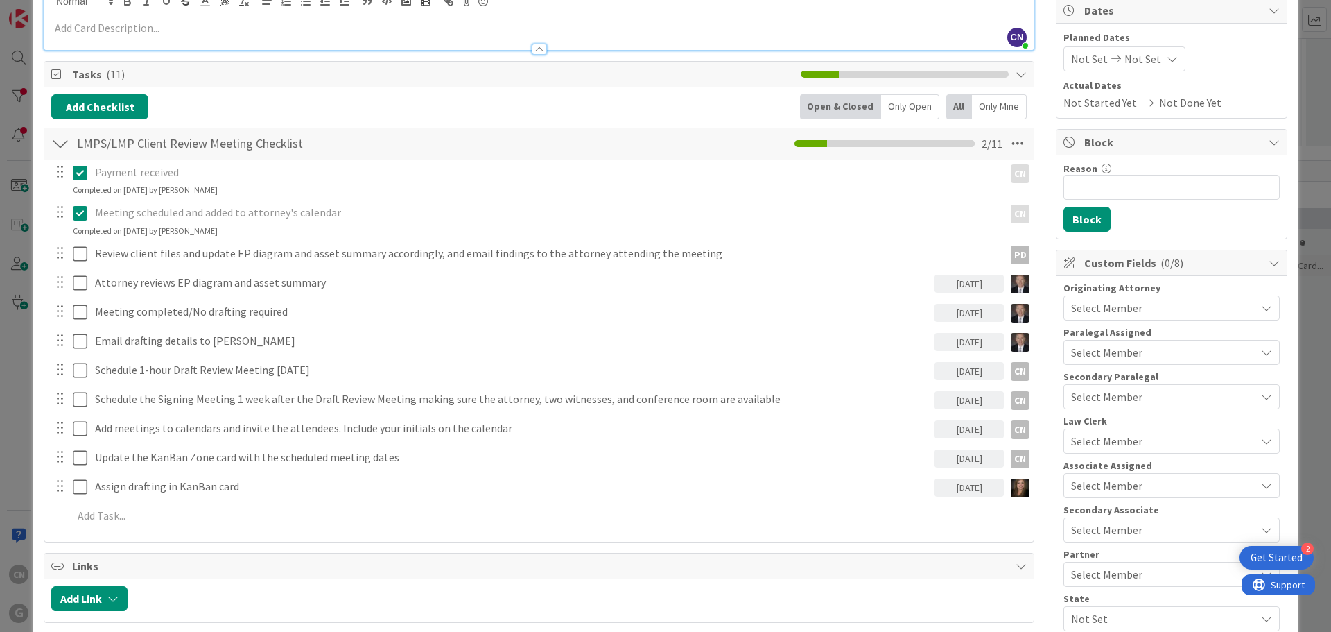
scroll to position [139, 0]
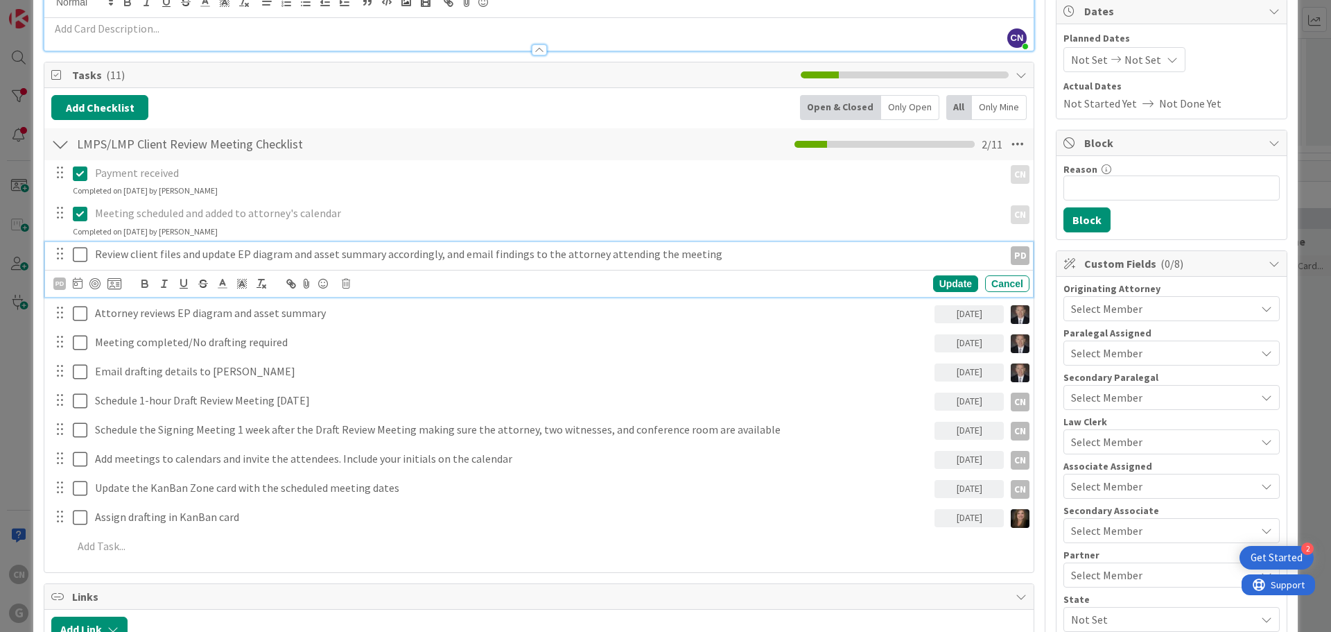
click at [652, 254] on p "Review client files and update EP diagram and asset summary accordingly, and em…" at bounding box center [546, 254] width 903 height 16
click at [73, 285] on icon at bounding box center [78, 282] width 10 height 11
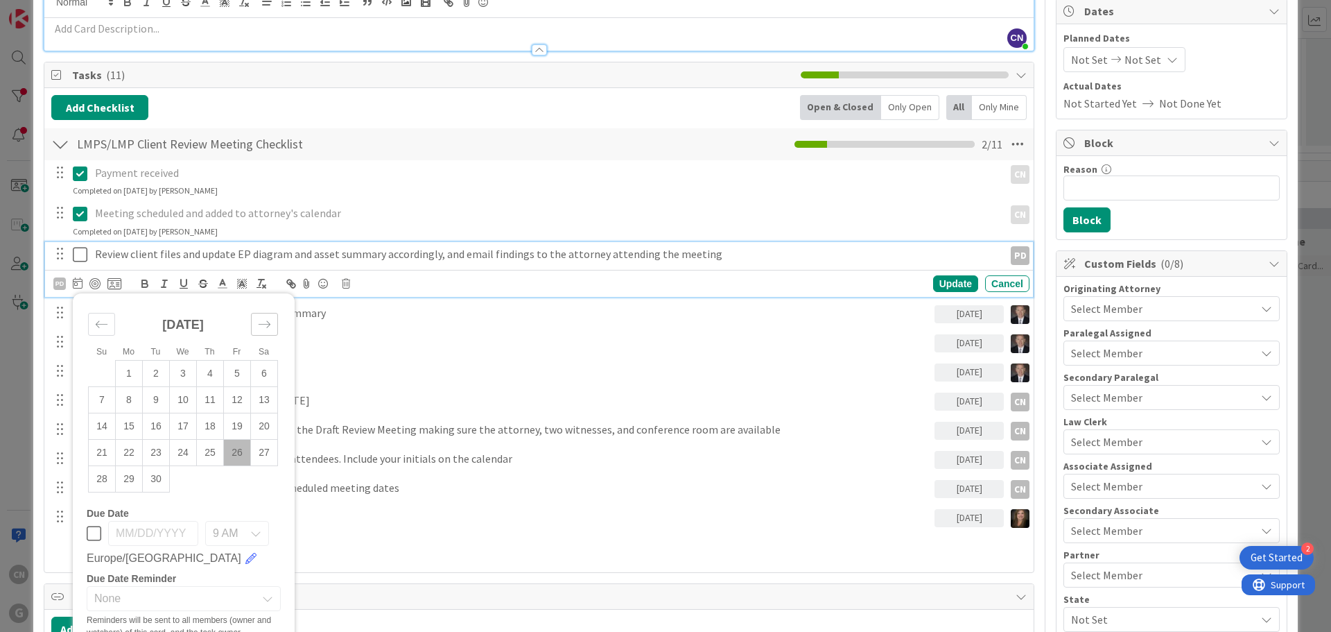
click at [265, 327] on icon "Move forward to switch to the next month." at bounding box center [264, 324] width 13 height 13
click at [263, 329] on icon "Move forward to switch to the next month." at bounding box center [264, 324] width 13 height 13
click at [128, 403] on td "3" at bounding box center [129, 399] width 27 height 26
type input "[DATE]"
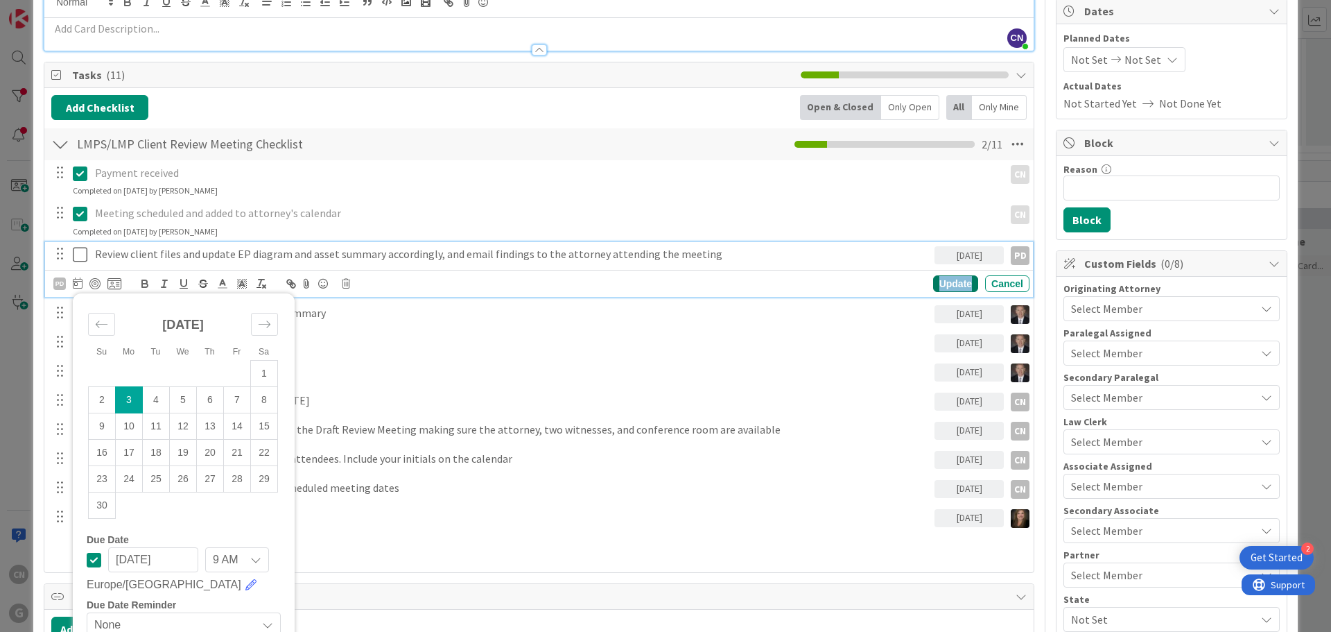
click at [946, 284] on div "Update" at bounding box center [955, 283] width 45 height 17
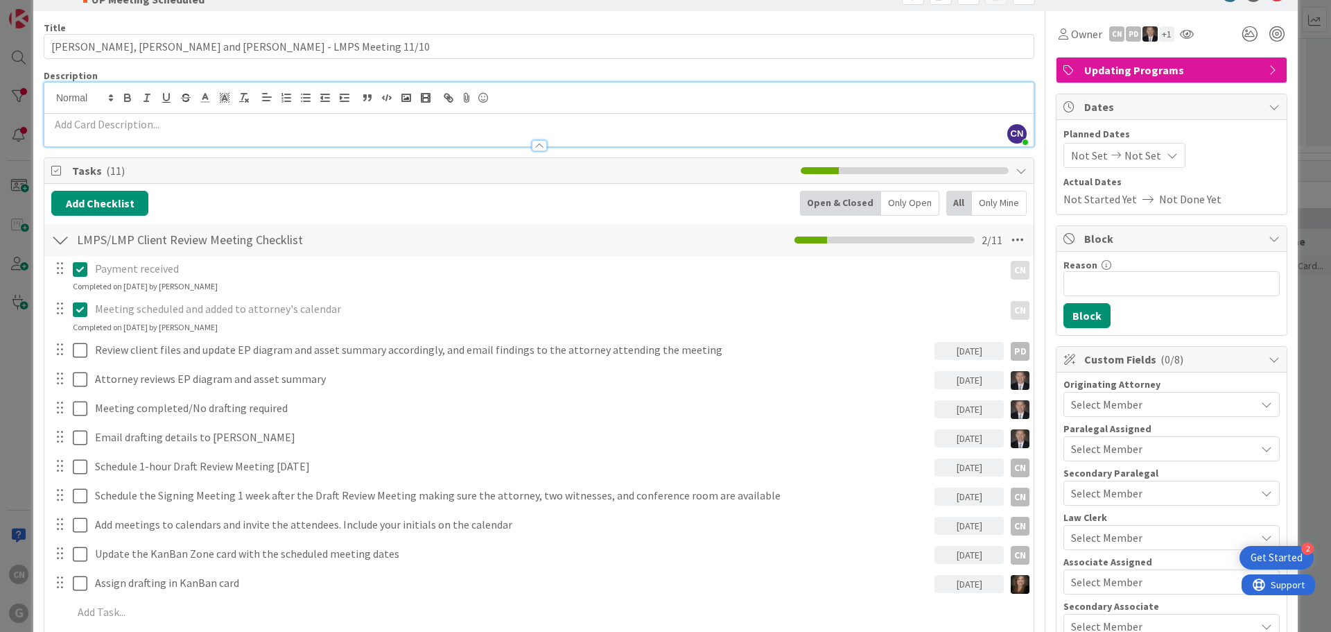
scroll to position [0, 0]
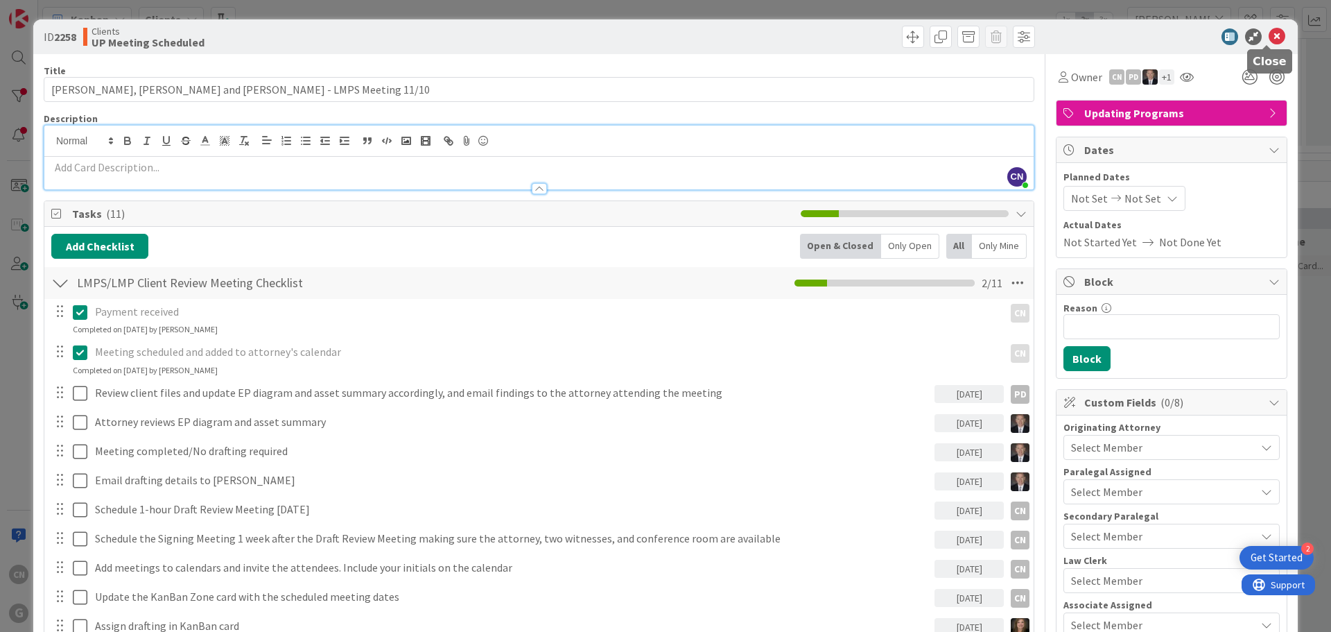
click at [1269, 40] on icon at bounding box center [1277, 36] width 17 height 17
